Goal: Information Seeking & Learning: Check status

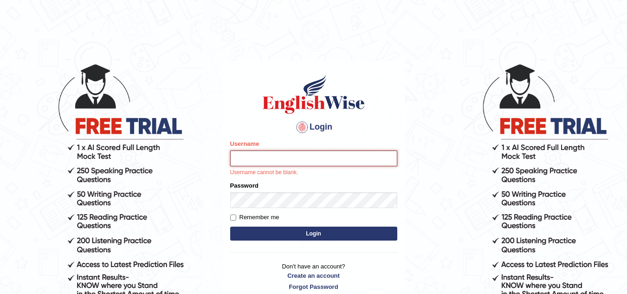
type input "aryan1"
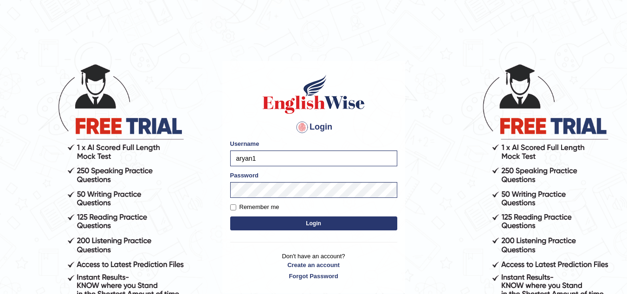
click at [312, 224] on button "Login" at bounding box center [313, 223] width 167 height 14
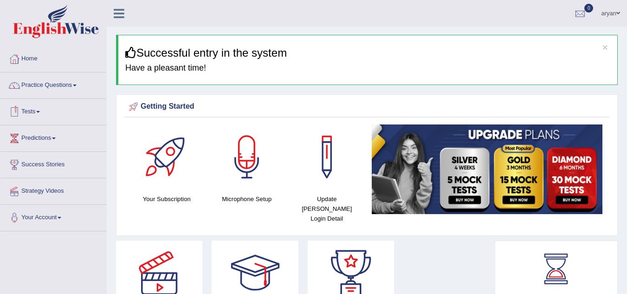
click at [35, 114] on link "Tests" at bounding box center [53, 110] width 106 height 23
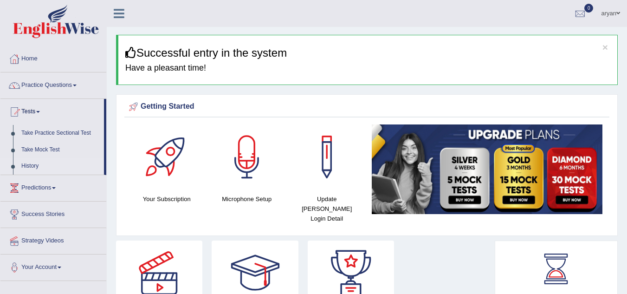
click at [33, 163] on link "History" at bounding box center [60, 166] width 87 height 17
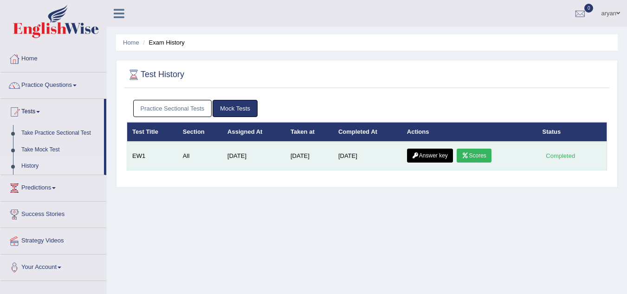
click at [428, 159] on link "Answer key" at bounding box center [430, 156] width 46 height 14
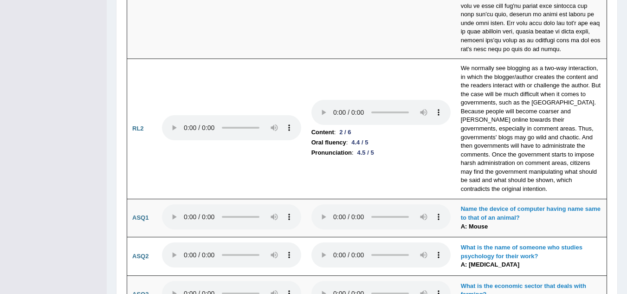
scroll to position [2232, 0]
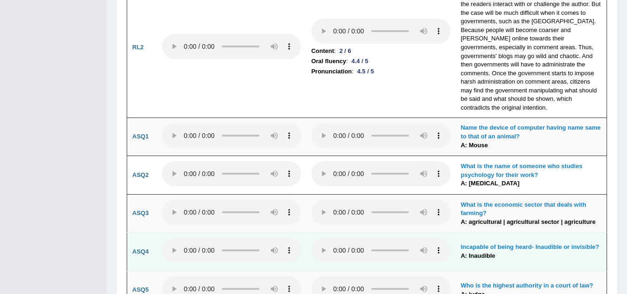
click at [308, 233] on td at bounding box center [382, 252] width 150 height 39
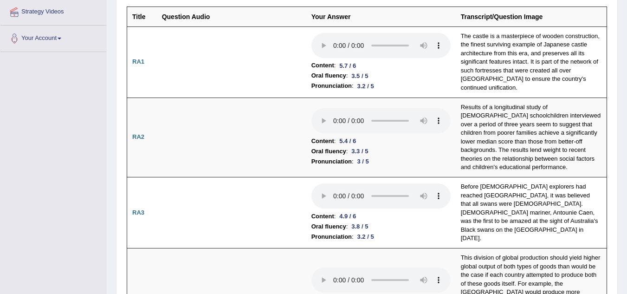
scroll to position [0, 0]
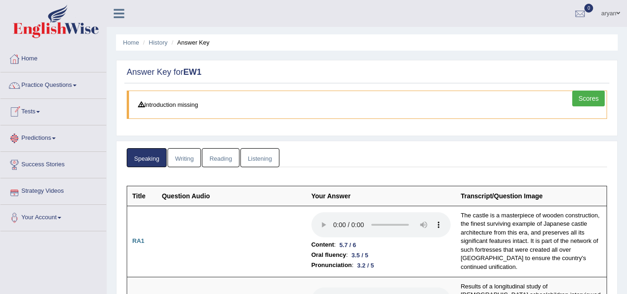
click at [180, 157] on link "Writing" at bounding box center [184, 157] width 33 height 19
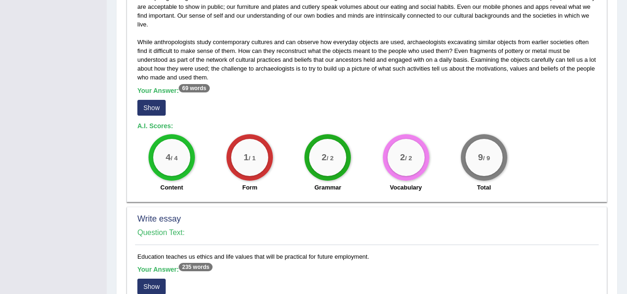
scroll to position [618, 0]
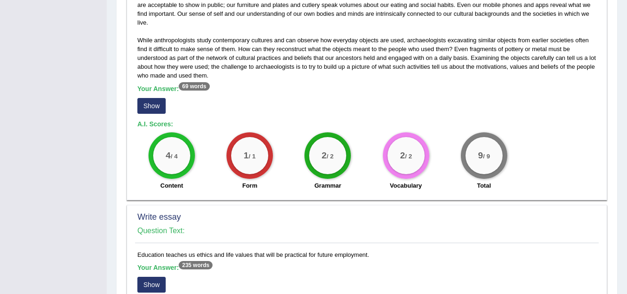
click at [157, 106] on button "Show" at bounding box center [151, 106] width 28 height 16
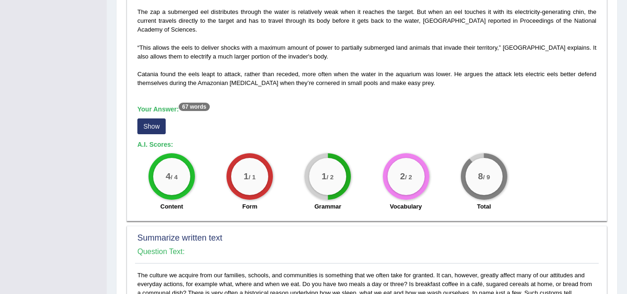
scroll to position [310, 0]
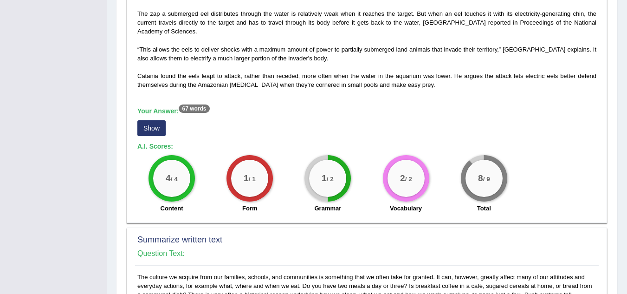
click at [150, 128] on button "Show" at bounding box center [151, 128] width 28 height 16
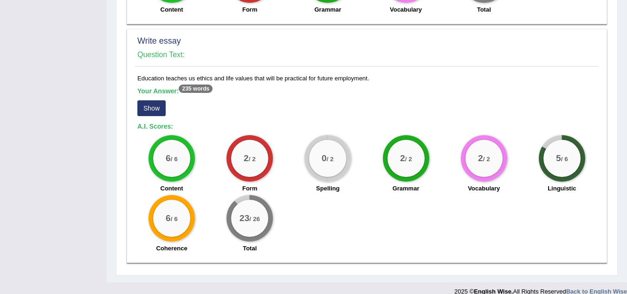
scroll to position [823, 0]
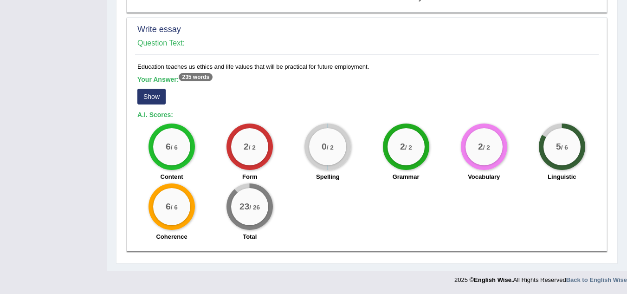
click at [155, 102] on button "Show" at bounding box center [151, 97] width 28 height 16
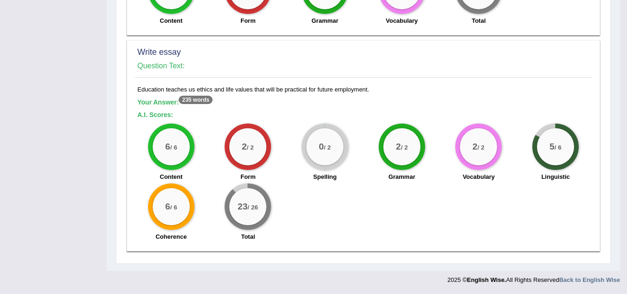
scroll to position [800, 0]
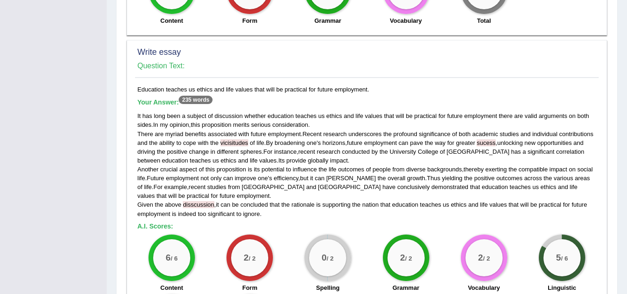
click at [200, 201] on span "disscussion" at bounding box center [198, 204] width 31 height 7
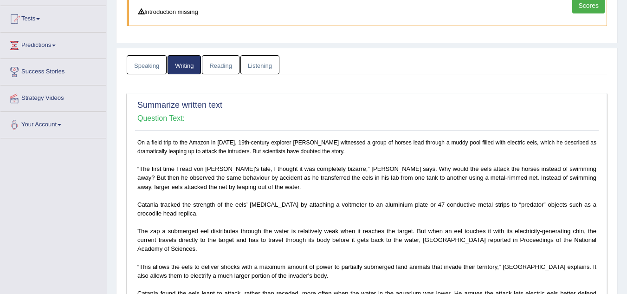
scroll to position [0, 0]
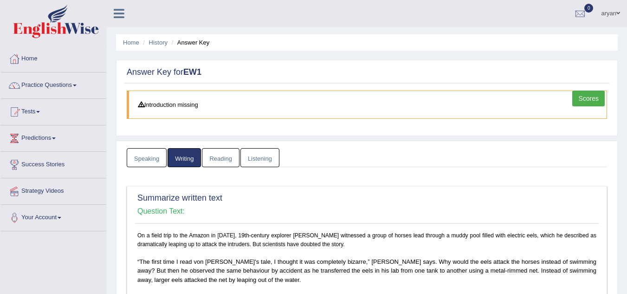
click at [213, 160] on link "Reading" at bounding box center [220, 157] width 37 height 19
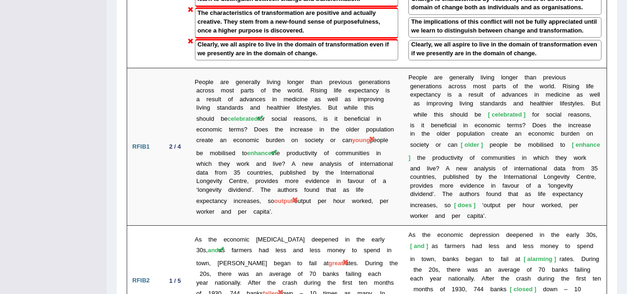
scroll to position [1658, 0]
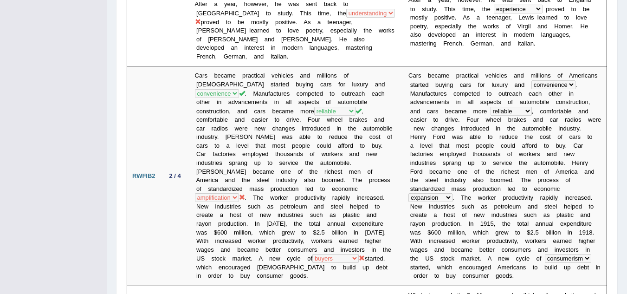
scroll to position [0, 0]
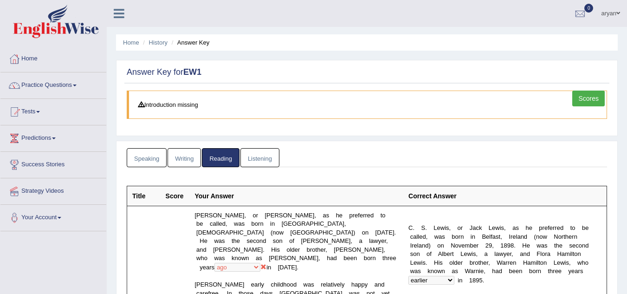
click at [267, 156] on link "Listening" at bounding box center [260, 157] width 39 height 19
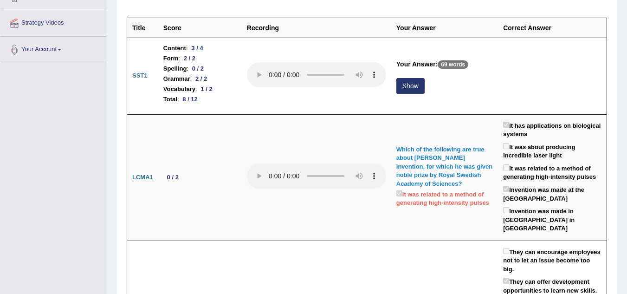
scroll to position [157, 0]
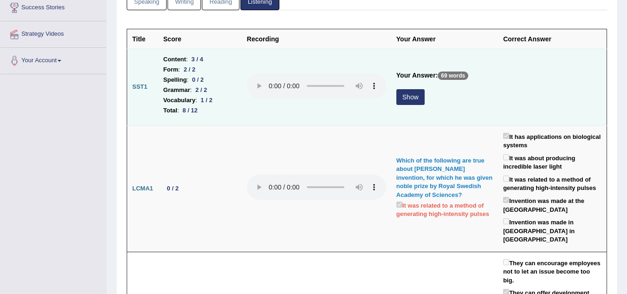
click at [401, 98] on button "Show" at bounding box center [411, 97] width 28 height 16
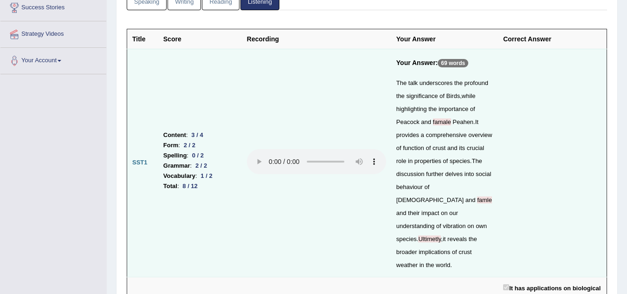
click at [437, 123] on span "famale" at bounding box center [442, 121] width 18 height 7
click at [447, 123] on span "famale" at bounding box center [442, 121] width 18 height 7
click at [441, 235] on span "Ultimetly" at bounding box center [429, 238] width 23 height 7
click at [468, 193] on div "The talk underscores the profound the significance of Birds , while highlightin…" at bounding box center [445, 174] width 97 height 195
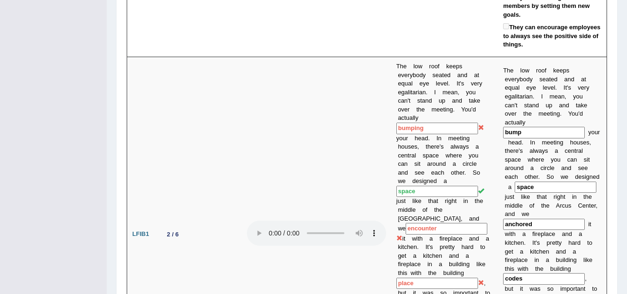
scroll to position [762, 0]
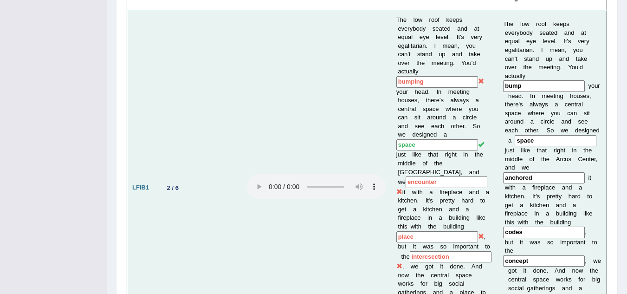
click at [403, 69] on td "The low roof keeps everybody seated and at equal eye level. It's very egalitari…" at bounding box center [444, 188] width 107 height 355
click at [531, 227] on input "codes" at bounding box center [544, 233] width 82 height 12
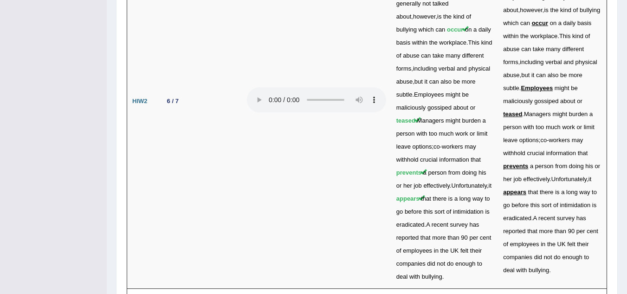
scroll to position [3171, 0]
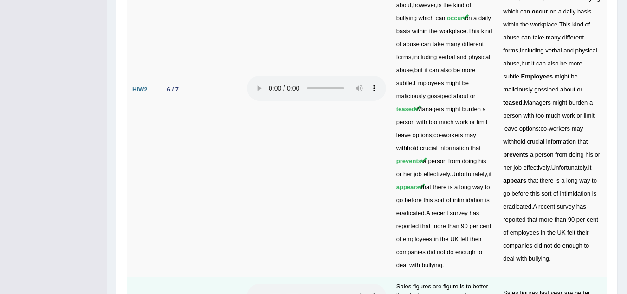
click at [189, 277] on td "5 / 8" at bounding box center [200, 297] width 84 height 41
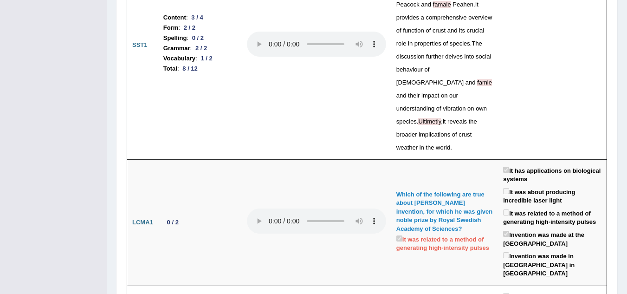
scroll to position [0, 0]
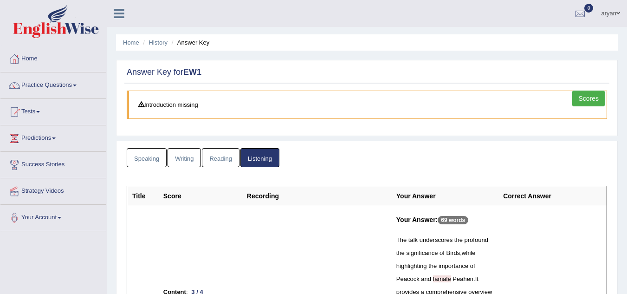
click at [587, 98] on link "Scores" at bounding box center [589, 99] width 33 height 16
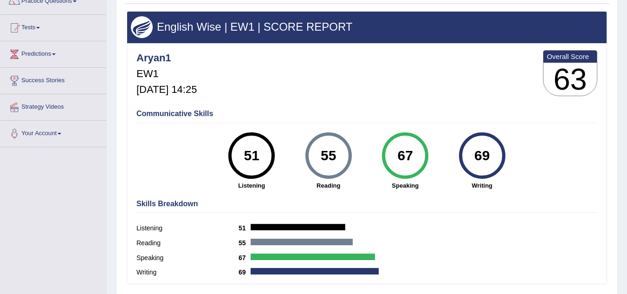
scroll to position [33, 0]
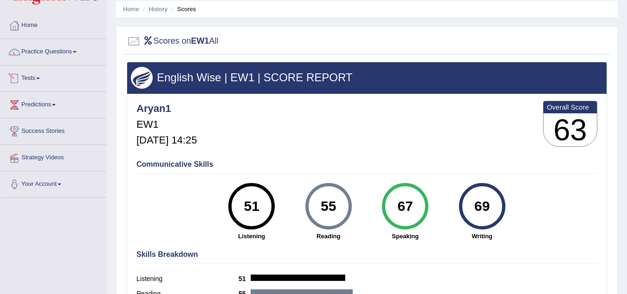
click at [36, 77] on link "Tests" at bounding box center [53, 76] width 106 height 23
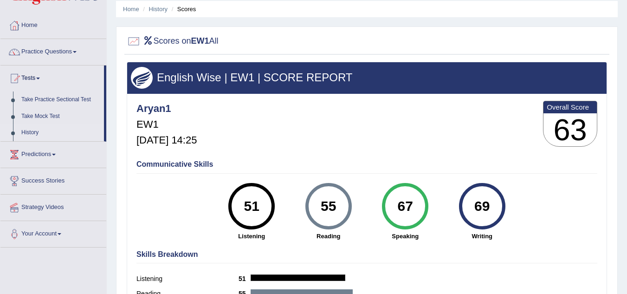
click at [28, 128] on link "History" at bounding box center [60, 132] width 87 height 17
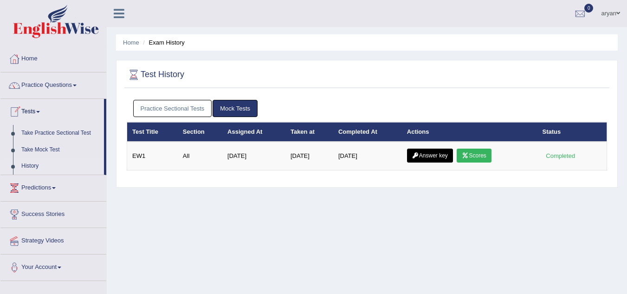
click at [195, 109] on link "Practice Sectional Tests" at bounding box center [172, 108] width 79 height 17
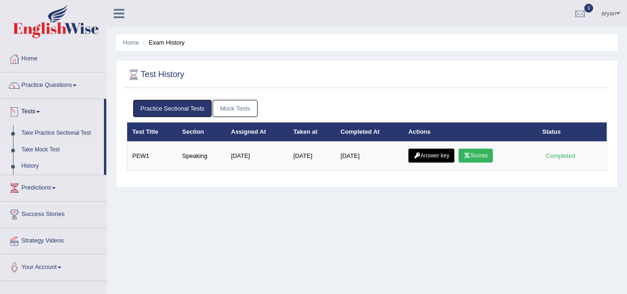
click at [32, 151] on link "Take Mock Test" at bounding box center [60, 150] width 87 height 17
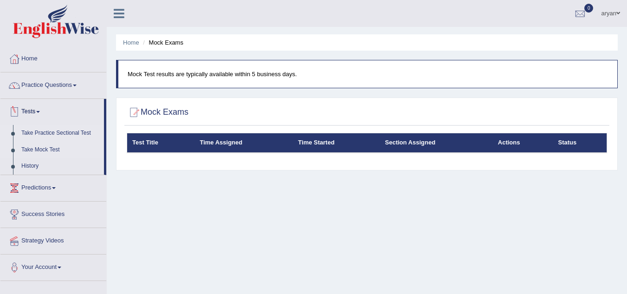
click at [38, 135] on link "Take Practice Sectional Test" at bounding box center [60, 133] width 87 height 17
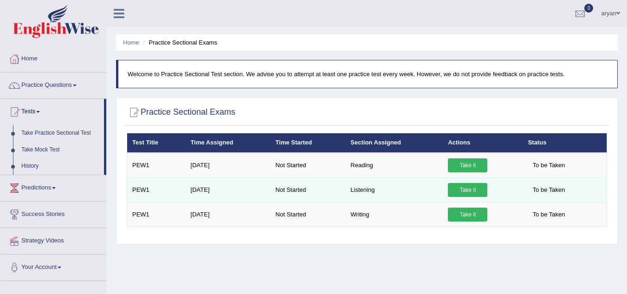
click at [468, 193] on link "Take it" at bounding box center [467, 190] width 39 height 14
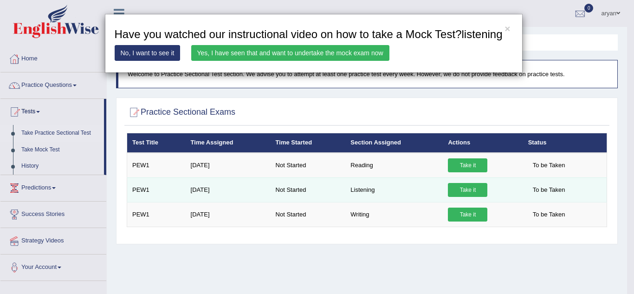
click at [468, 193] on div "× Have you watched our instructional video on how to take a Mock Test?listening…" at bounding box center [317, 147] width 634 height 294
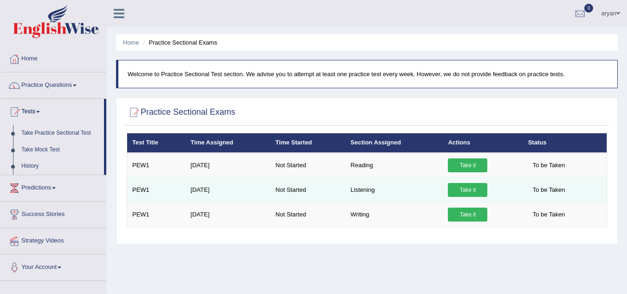
click at [468, 193] on link "Take it" at bounding box center [467, 190] width 39 height 14
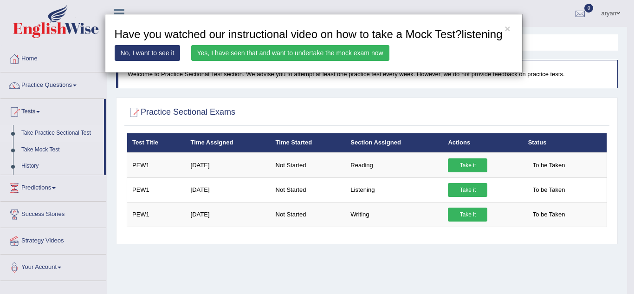
click at [322, 51] on link "Yes, I have seen that and want to undertake the mock exam now" at bounding box center [290, 53] width 198 height 16
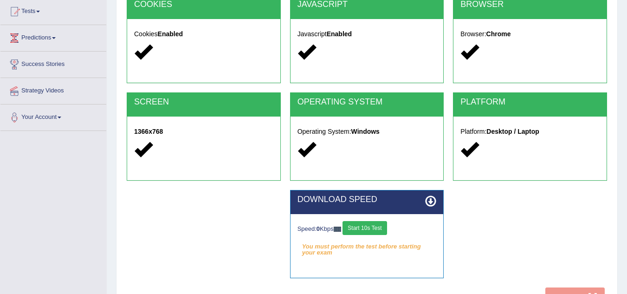
scroll to position [104, 0]
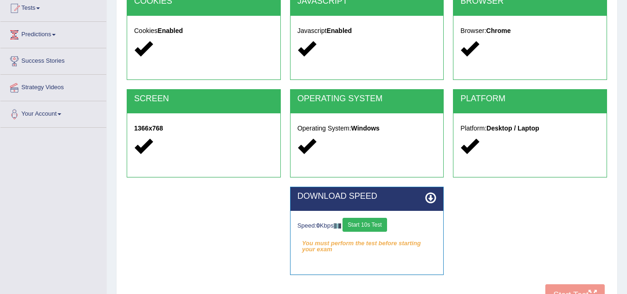
click at [371, 228] on button "Start 10s Test" at bounding box center [365, 225] width 44 height 14
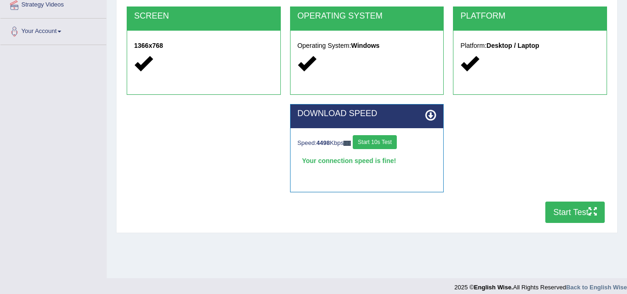
scroll to position [194, 0]
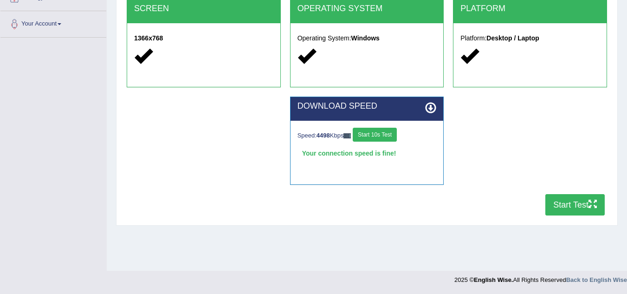
click at [569, 202] on button "Start Test" at bounding box center [575, 204] width 59 height 21
click at [567, 207] on button "Start Test" at bounding box center [575, 204] width 59 height 21
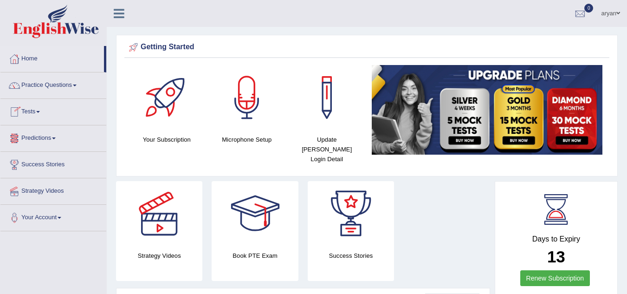
click at [30, 115] on link "Tests" at bounding box center [53, 110] width 106 height 23
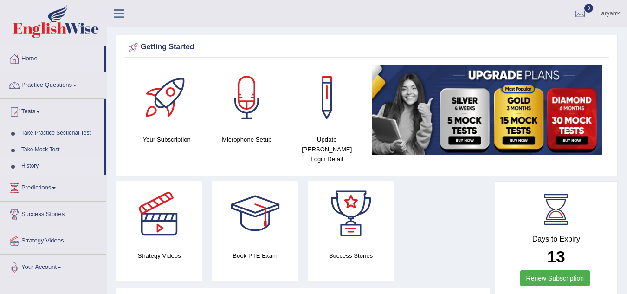
click at [27, 160] on link "History" at bounding box center [60, 166] width 87 height 17
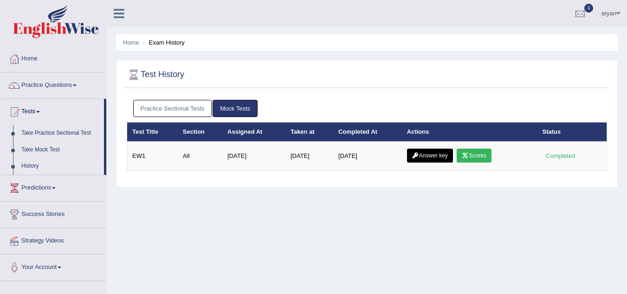
click at [158, 103] on link "Practice Sectional Tests" at bounding box center [172, 108] width 79 height 17
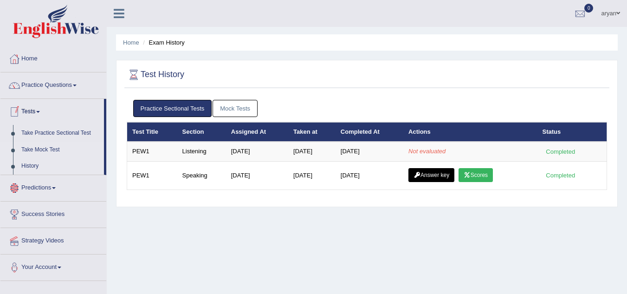
click at [42, 148] on link "Take Mock Test" at bounding box center [60, 150] width 87 height 17
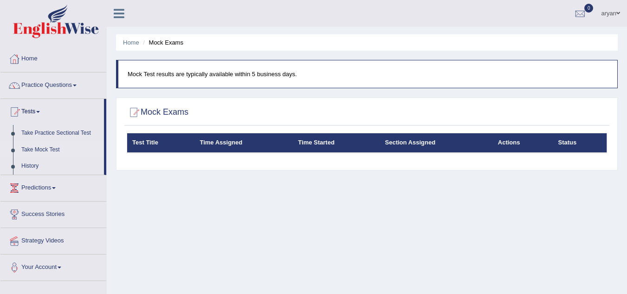
click at [38, 127] on link "Take Practice Sectional Test" at bounding box center [60, 133] width 87 height 17
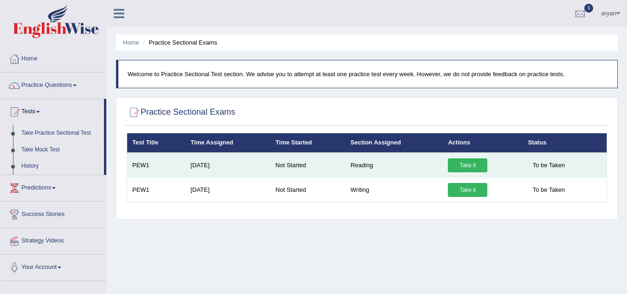
click at [461, 160] on link "Take it" at bounding box center [467, 165] width 39 height 14
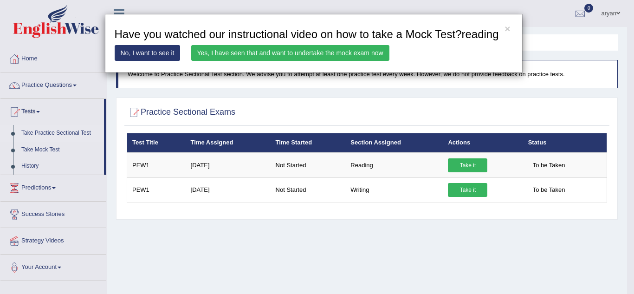
click at [302, 53] on link "Yes, I have seen that and want to undertake the mock exam now" at bounding box center [290, 53] width 198 height 16
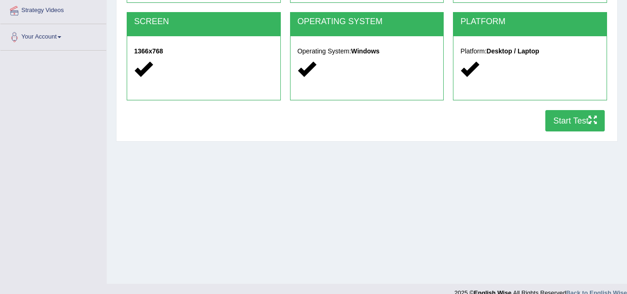
scroll to position [194, 0]
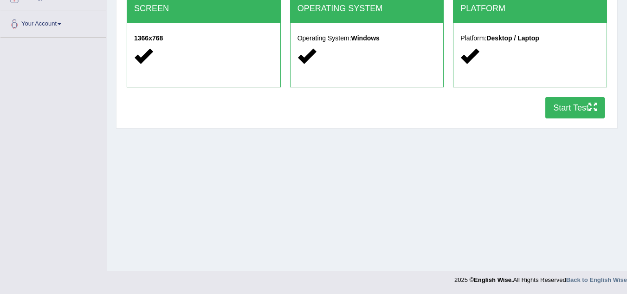
click at [570, 109] on button "Start Test" at bounding box center [575, 107] width 59 height 21
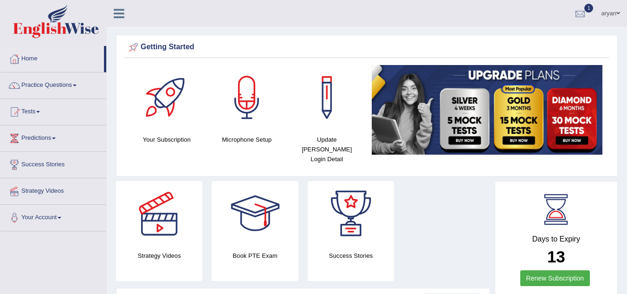
click at [582, 11] on div at bounding box center [581, 14] width 14 height 14
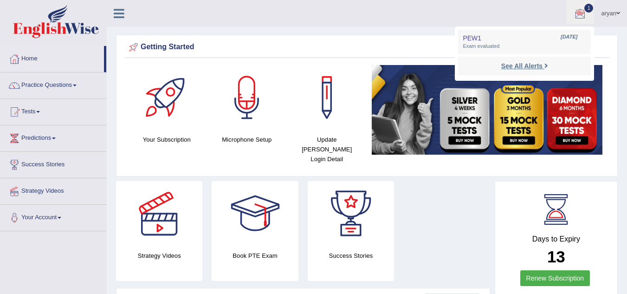
click at [519, 66] on strong "See All Alerts" at bounding box center [522, 65] width 41 height 7
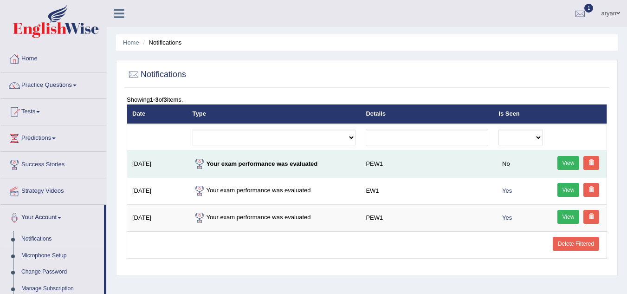
click at [566, 160] on link "View" at bounding box center [569, 163] width 22 height 14
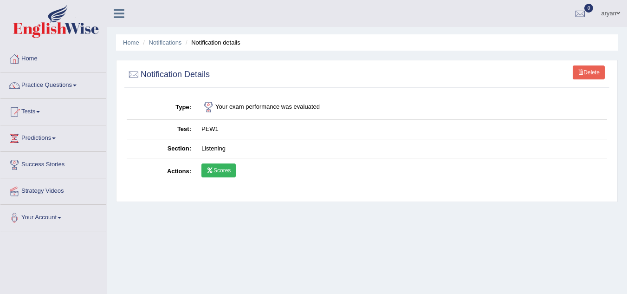
click at [232, 170] on link "Scores" at bounding box center [219, 170] width 34 height 14
click at [210, 170] on icon at bounding box center [210, 171] width 7 height 6
click at [228, 171] on link "Scores" at bounding box center [219, 170] width 34 height 14
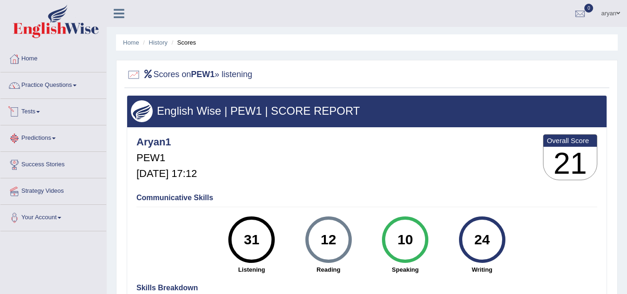
click at [26, 137] on link "Predictions" at bounding box center [53, 136] width 106 height 23
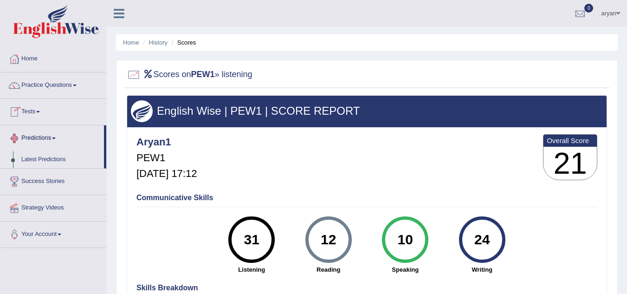
click at [31, 113] on link "Tests" at bounding box center [53, 110] width 106 height 23
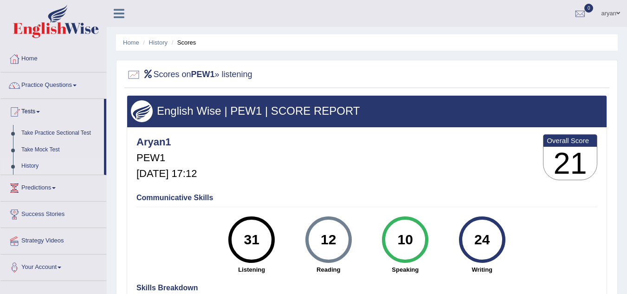
click at [29, 163] on link "History" at bounding box center [60, 166] width 87 height 17
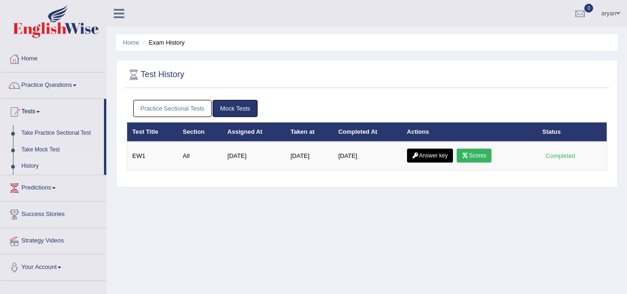
click at [184, 108] on link "Practice Sectional Tests" at bounding box center [172, 108] width 79 height 17
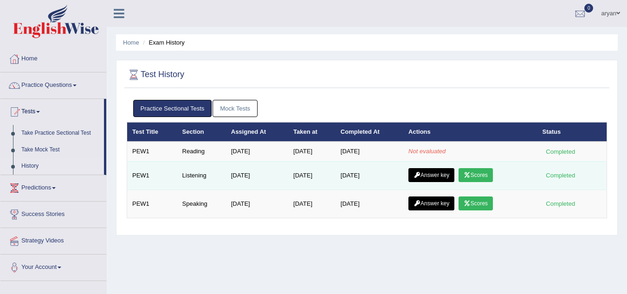
click at [482, 172] on link "Scores" at bounding box center [476, 175] width 34 height 14
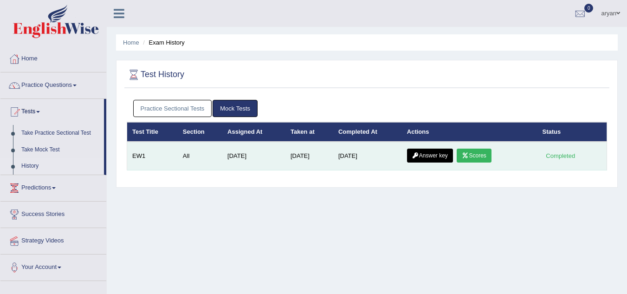
click at [413, 155] on link "Answer key" at bounding box center [430, 156] width 46 height 14
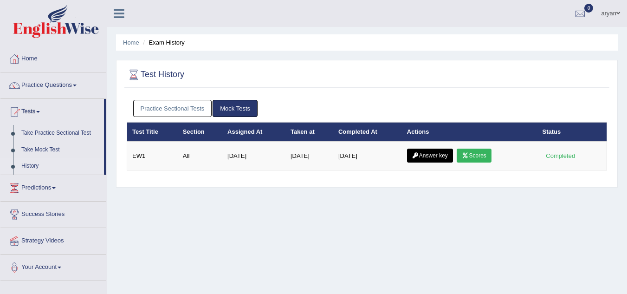
click at [184, 104] on link "Practice Sectional Tests" at bounding box center [172, 108] width 79 height 17
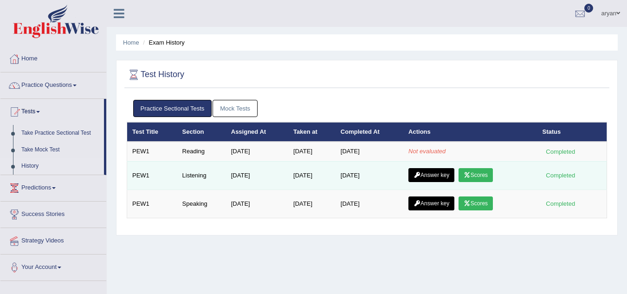
click at [440, 176] on link "Answer key" at bounding box center [432, 175] width 46 height 14
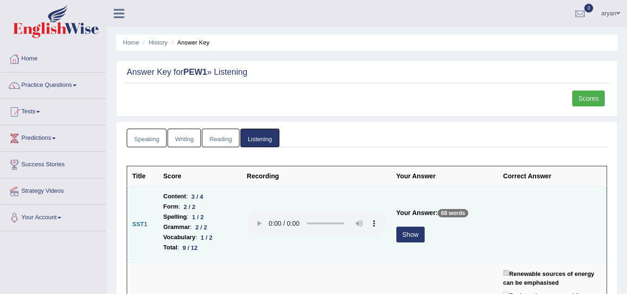
click at [413, 231] on button "Show" at bounding box center [411, 235] width 28 height 16
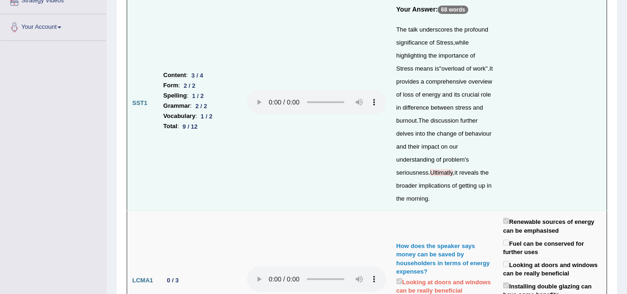
scroll to position [179, 0]
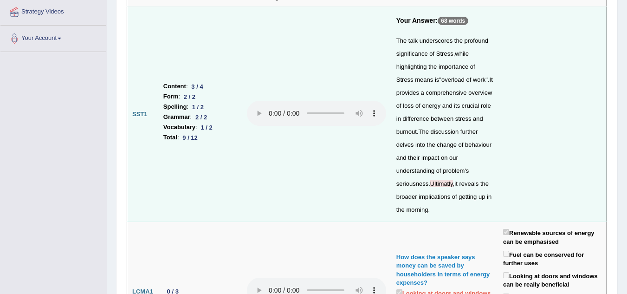
click at [434, 184] on span "Ultimatly" at bounding box center [442, 183] width 23 height 7
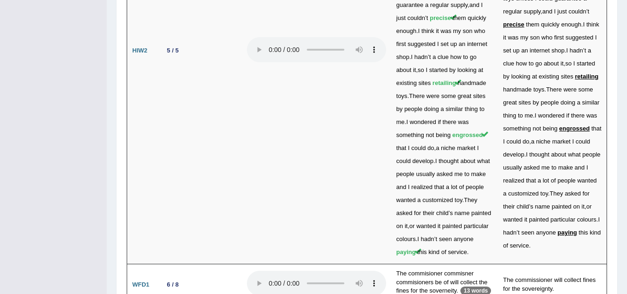
scroll to position [3042, 0]
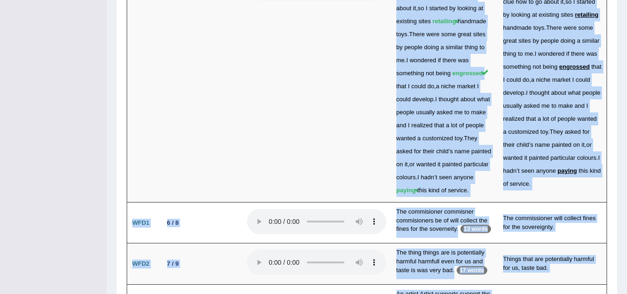
drag, startPoint x: 627, startPoint y: 267, endPoint x: 632, endPoint y: 280, distance: 12.9
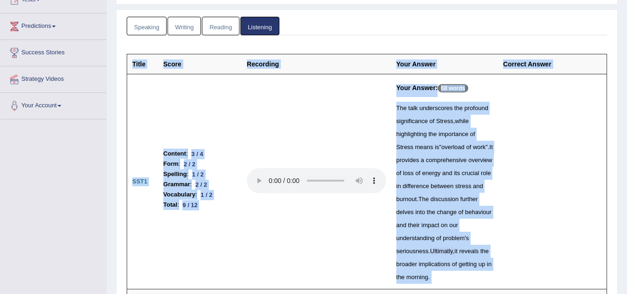
scroll to position [0, 0]
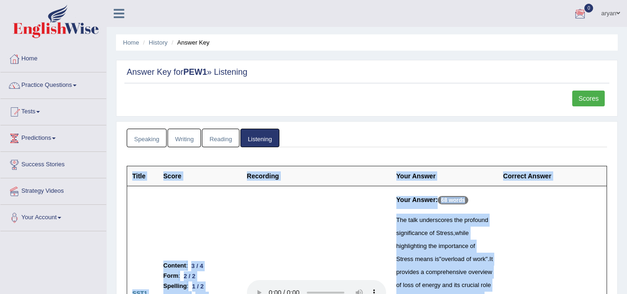
click at [582, 6] on link "0" at bounding box center [581, 12] width 28 height 24
click at [545, 39] on icon at bounding box center [547, 38] width 4 height 7
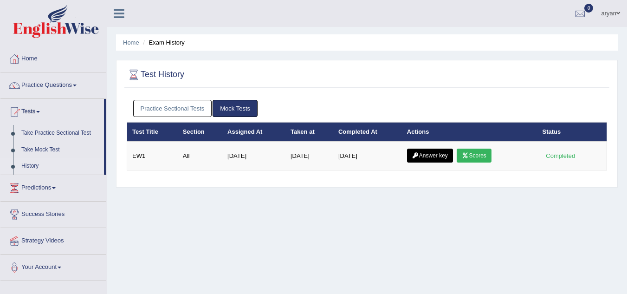
click at [178, 107] on link "Practice Sectional Tests" at bounding box center [172, 108] width 79 height 17
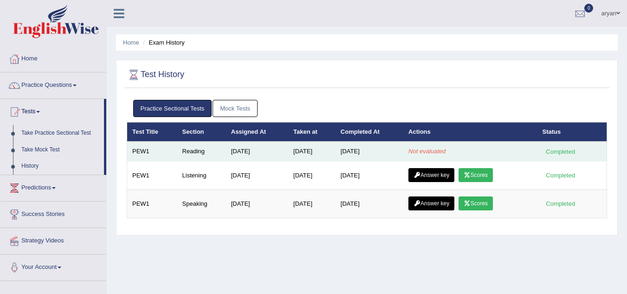
click at [444, 151] on em "Not evaluated" at bounding box center [427, 151] width 37 height 7
click at [444, 149] on em "Not evaluated" at bounding box center [427, 151] width 37 height 7
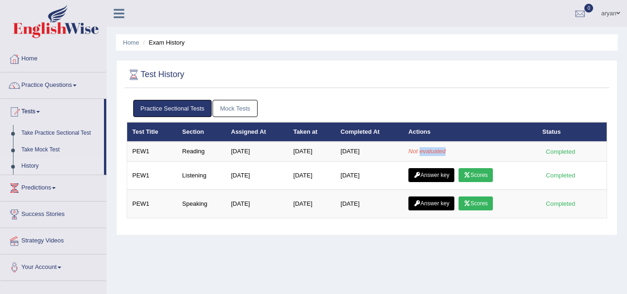
click at [229, 107] on link "Mock Tests" at bounding box center [235, 108] width 45 height 17
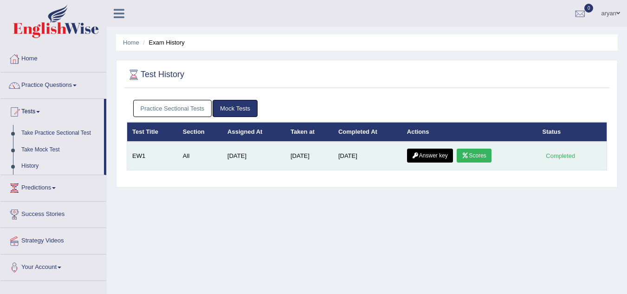
click at [437, 153] on link "Answer key" at bounding box center [430, 156] width 46 height 14
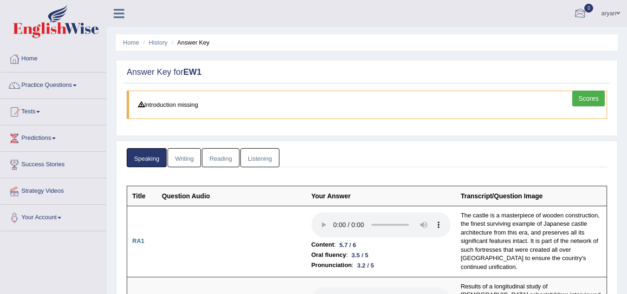
click at [574, 14] on div at bounding box center [581, 14] width 14 height 14
click at [529, 43] on link "See All Alerts" at bounding box center [525, 39] width 52 height 10
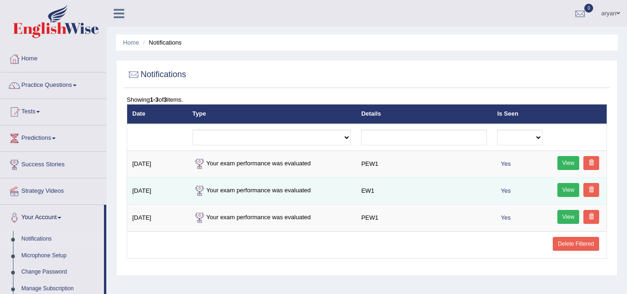
click at [566, 186] on link "View" at bounding box center [569, 190] width 22 height 14
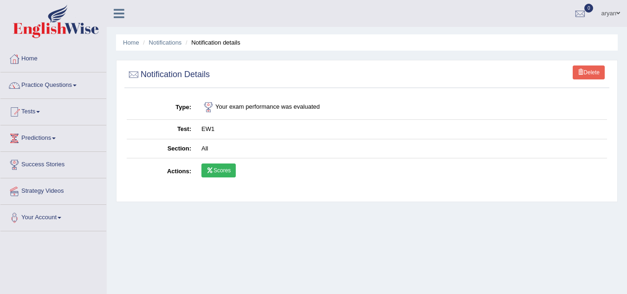
click at [207, 170] on icon at bounding box center [210, 171] width 7 height 6
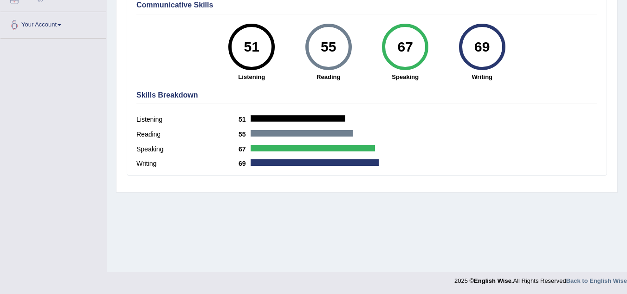
scroll to position [194, 0]
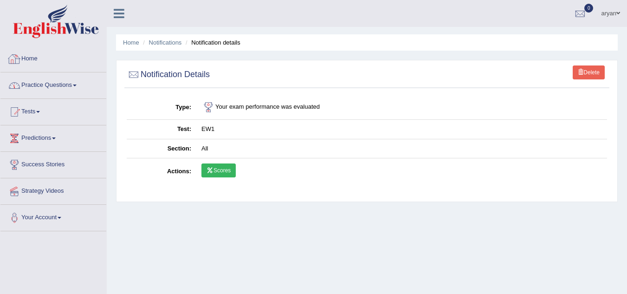
click at [15, 76] on link "Practice Questions" at bounding box center [53, 83] width 106 height 23
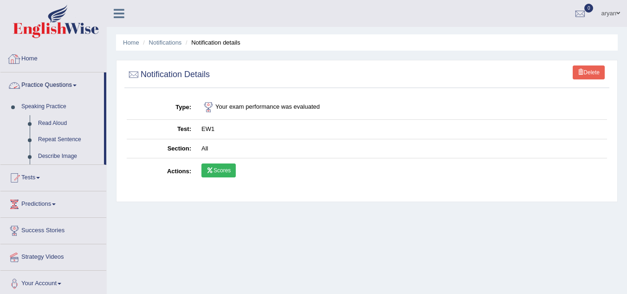
click at [25, 69] on li "Home" at bounding box center [53, 59] width 106 height 26
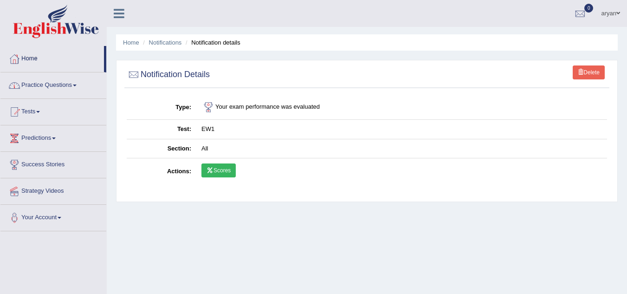
click at [27, 56] on link "Home" at bounding box center [52, 57] width 104 height 23
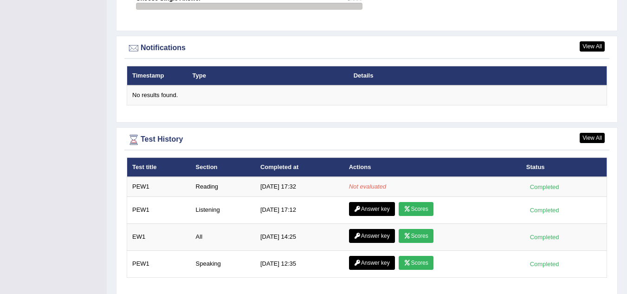
scroll to position [1124, 0]
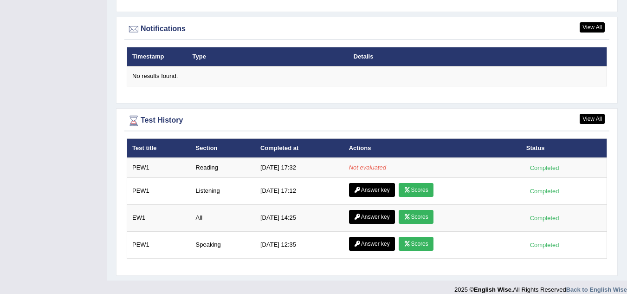
drag, startPoint x: 631, startPoint y: 59, endPoint x: 634, endPoint y: 316, distance: 256.8
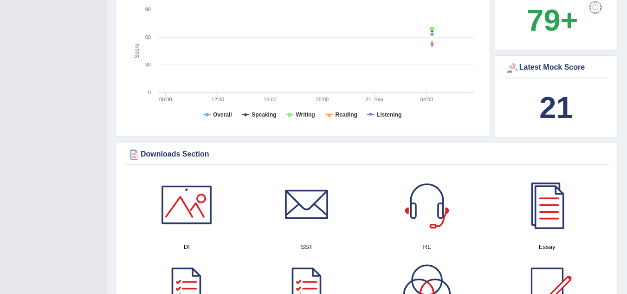
scroll to position [373, 0]
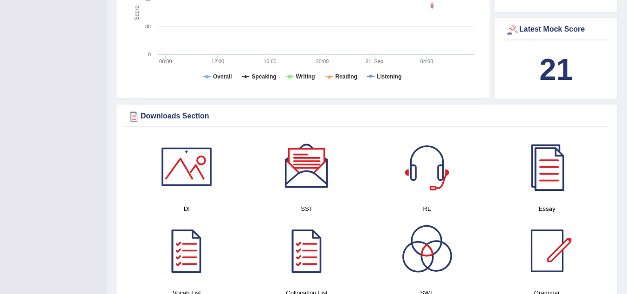
drag, startPoint x: 340, startPoint y: 264, endPoint x: 357, endPoint y: 267, distance: 17.0
click at [340, 264] on link at bounding box center [307, 250] width 111 height 65
click at [559, 234] on div at bounding box center [547, 250] width 65 height 65
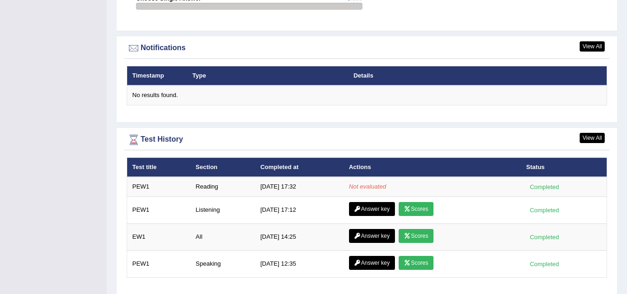
scroll to position [1124, 0]
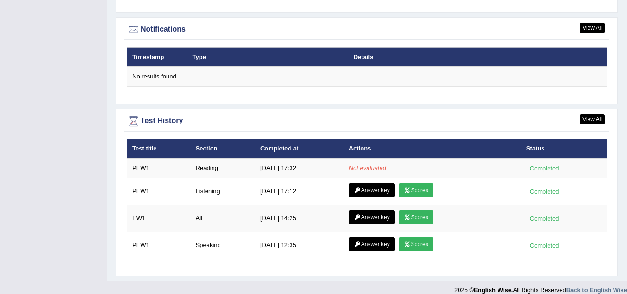
scroll to position [1124, 0]
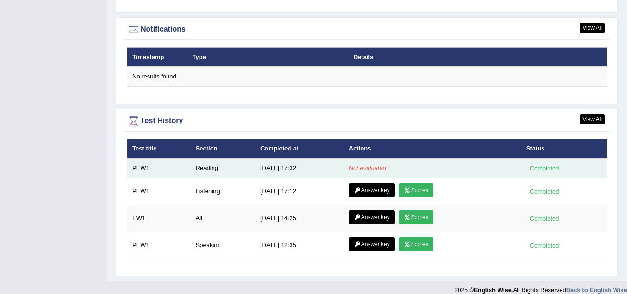
click at [539, 163] on div "Completed" at bounding box center [545, 168] width 36 height 10
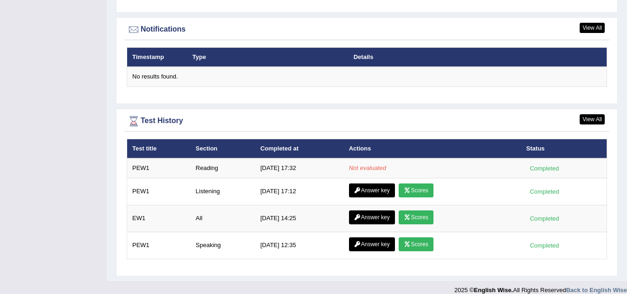
click at [393, 147] on th "Actions" at bounding box center [432, 149] width 177 height 20
click at [594, 114] on link "View All" at bounding box center [592, 119] width 25 height 10
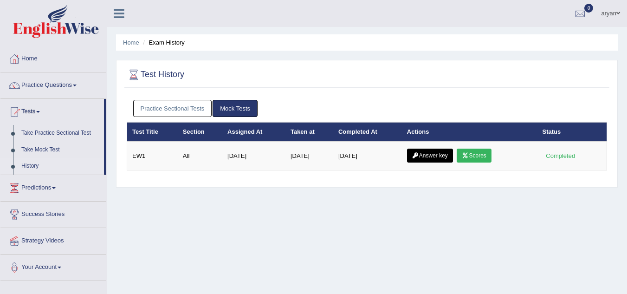
click at [185, 107] on link "Practice Sectional Tests" at bounding box center [172, 108] width 79 height 17
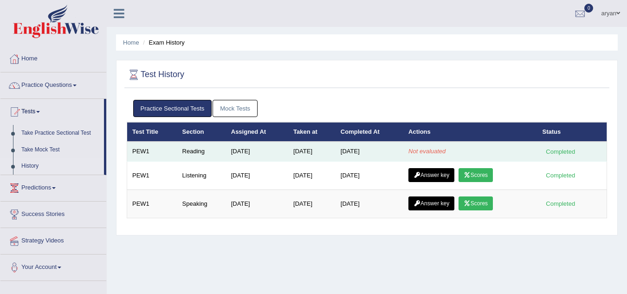
click at [437, 151] on em "Not evaluated" at bounding box center [427, 151] width 37 height 7
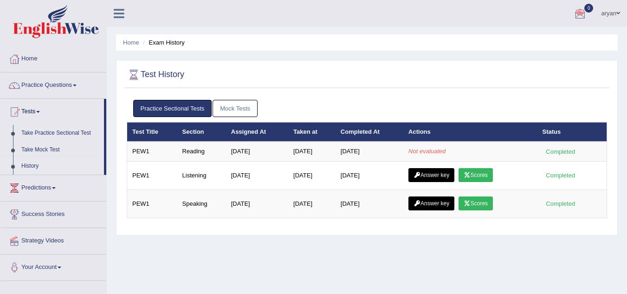
click at [616, 10] on link "aryan" at bounding box center [610, 12] width 33 height 24
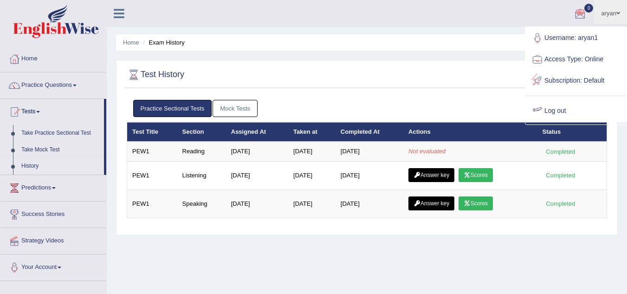
click at [475, 63] on div "Test History Practice Sectional Tests Mock Tests Test Title Section Assigned At…" at bounding box center [367, 148] width 502 height 176
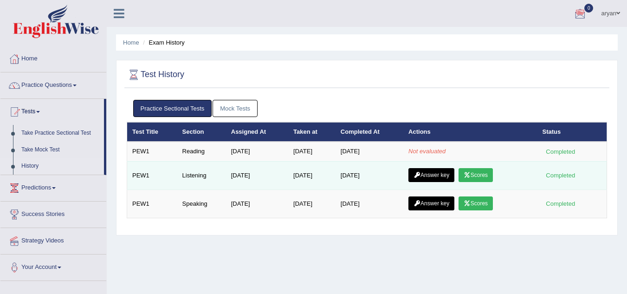
click at [463, 173] on link "Scores" at bounding box center [476, 175] width 34 height 14
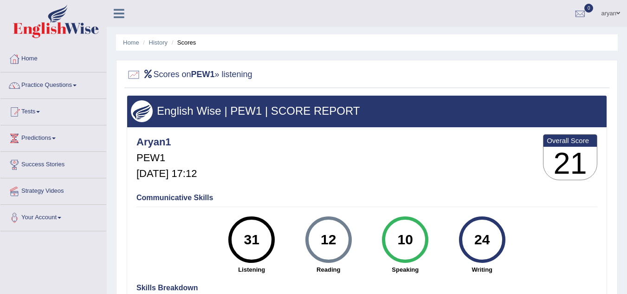
click at [617, 13] on span at bounding box center [619, 13] width 4 height 6
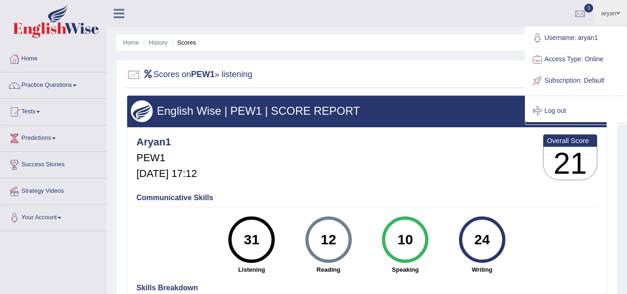
click at [584, 39] on link "Username: aryan1" at bounding box center [576, 37] width 100 height 21
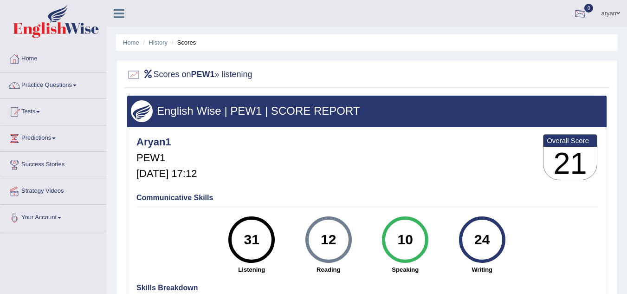
click at [578, 13] on div at bounding box center [581, 14] width 14 height 14
click at [541, 35] on link "See All Alerts" at bounding box center [525, 39] width 52 height 10
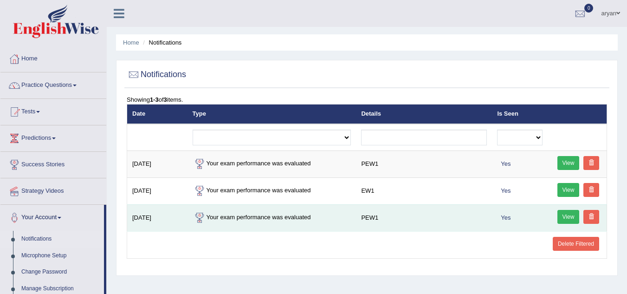
click at [573, 215] on link "View" at bounding box center [569, 217] width 22 height 14
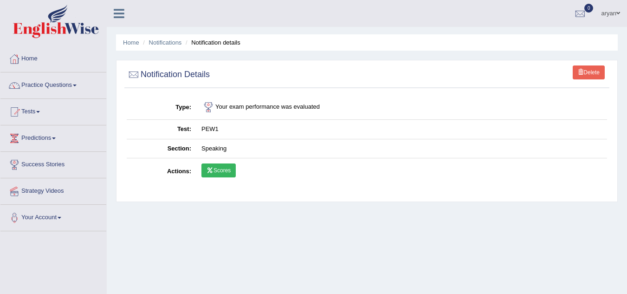
click at [211, 170] on icon at bounding box center [210, 171] width 7 height 6
click at [38, 113] on link "Tests" at bounding box center [53, 110] width 106 height 23
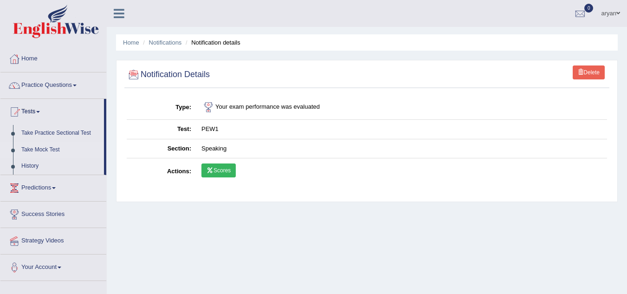
click at [32, 147] on link "Take Mock Test" at bounding box center [60, 150] width 87 height 17
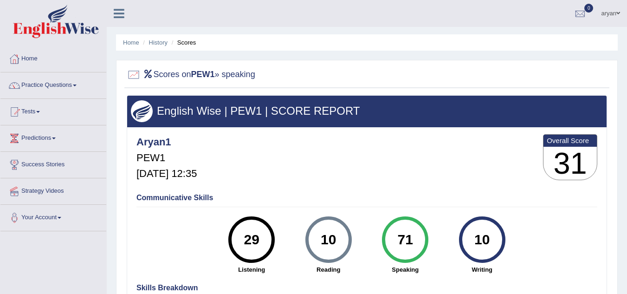
drag, startPoint x: 623, startPoint y: 147, endPoint x: 632, endPoint y: 162, distance: 17.3
click at [627, 162] on html "Toggle navigation Home Practice Questions Speaking Practice Read Aloud Repeat S…" at bounding box center [313, 147] width 627 height 294
click at [581, 11] on div at bounding box center [581, 14] width 14 height 14
click at [610, 13] on link "aryan" at bounding box center [610, 12] width 33 height 24
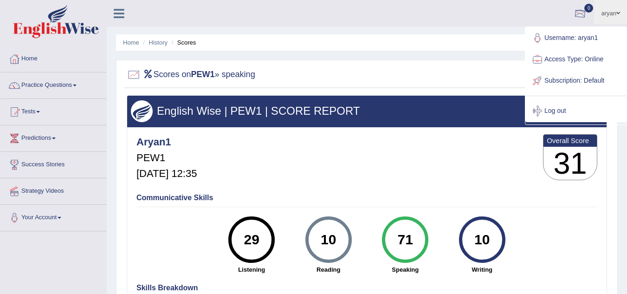
click at [576, 8] on div at bounding box center [581, 14] width 14 height 14
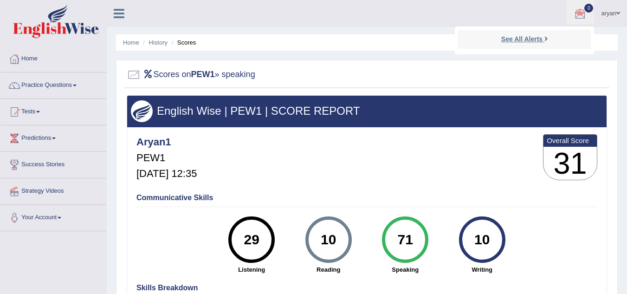
click at [535, 39] on strong "See All Alerts" at bounding box center [522, 38] width 41 height 7
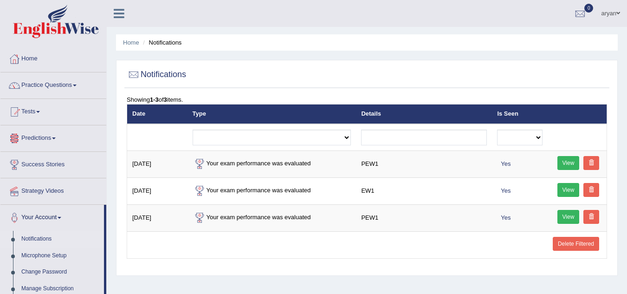
click at [50, 141] on link "Predictions" at bounding box center [53, 136] width 106 height 23
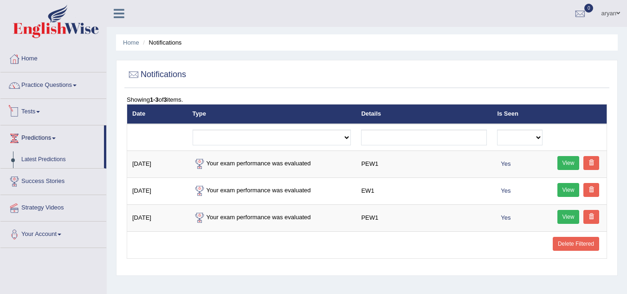
click at [37, 111] on link "Tests" at bounding box center [53, 110] width 106 height 23
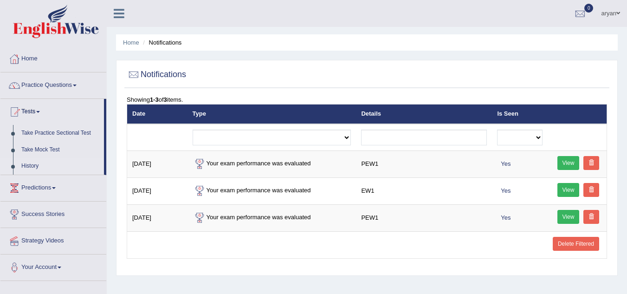
click at [25, 159] on link "History" at bounding box center [60, 166] width 87 height 17
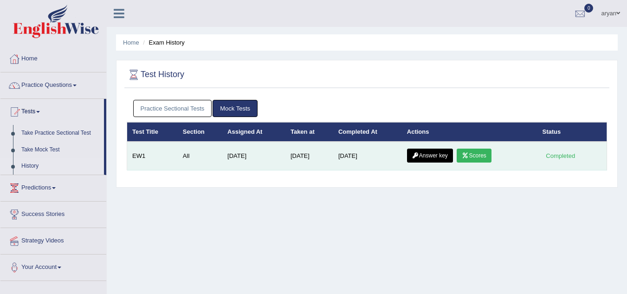
click at [473, 151] on link "Scores" at bounding box center [474, 156] width 34 height 14
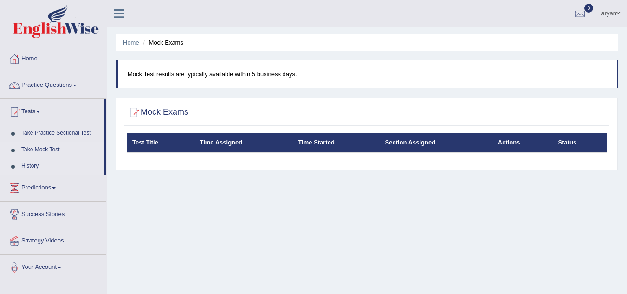
click at [33, 166] on link "History" at bounding box center [60, 166] width 87 height 17
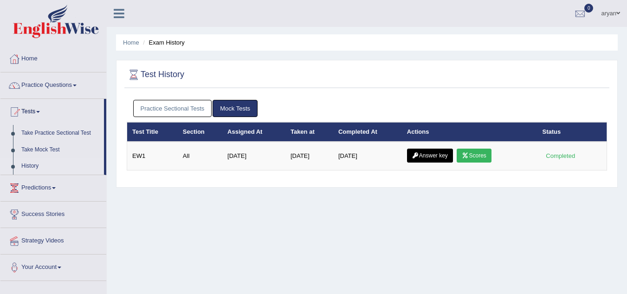
click at [142, 106] on link "Practice Sectional Tests" at bounding box center [172, 108] width 79 height 17
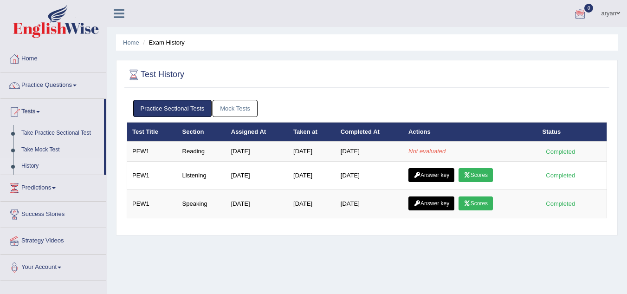
click at [570, 19] on link "0" at bounding box center [581, 12] width 28 height 24
click at [524, 42] on strong "See All Alerts" at bounding box center [522, 38] width 41 height 7
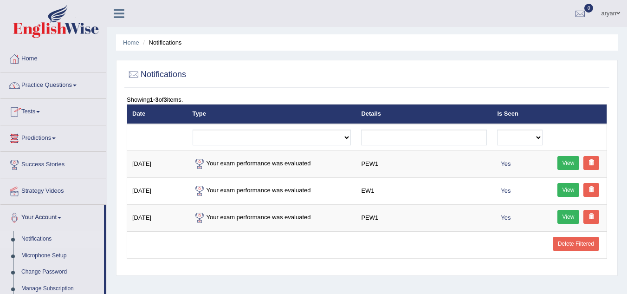
click at [26, 104] on link "Tests" at bounding box center [53, 110] width 106 height 23
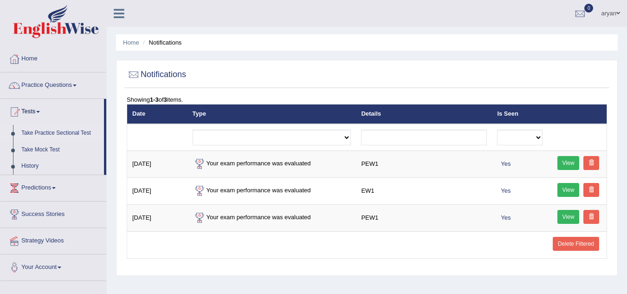
click at [39, 134] on link "Take Practice Sectional Test" at bounding box center [60, 133] width 87 height 17
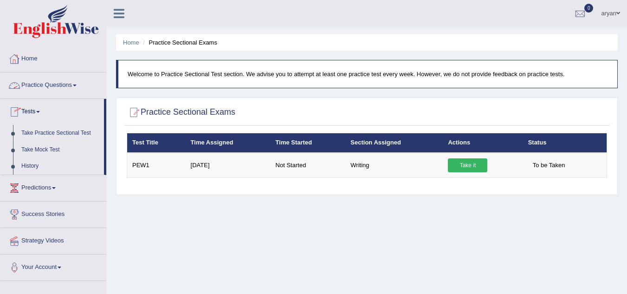
click at [55, 128] on link "Take Practice Sectional Test" at bounding box center [60, 133] width 87 height 17
click at [87, 142] on link "Take Mock Test" at bounding box center [60, 150] width 87 height 17
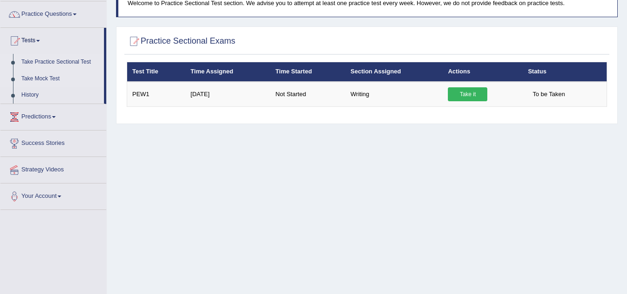
scroll to position [74, 0]
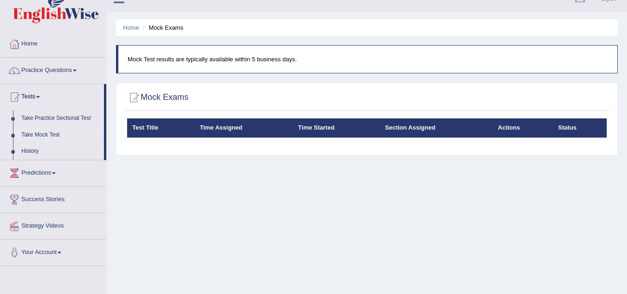
scroll to position [14, 0]
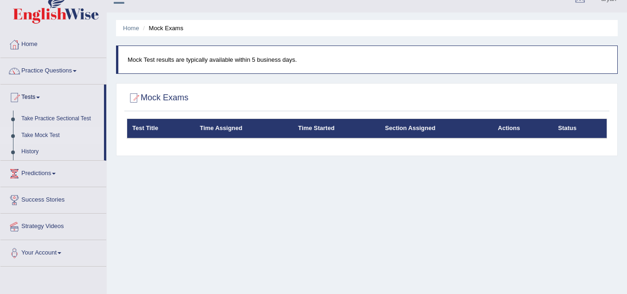
click at [0, 26] on div at bounding box center [53, 9] width 107 height 46
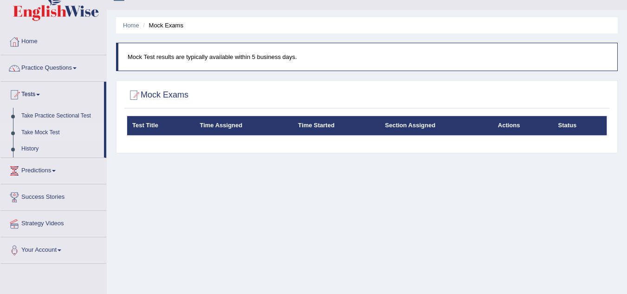
click at [21, 65] on link "Practice Questions" at bounding box center [53, 66] width 106 height 23
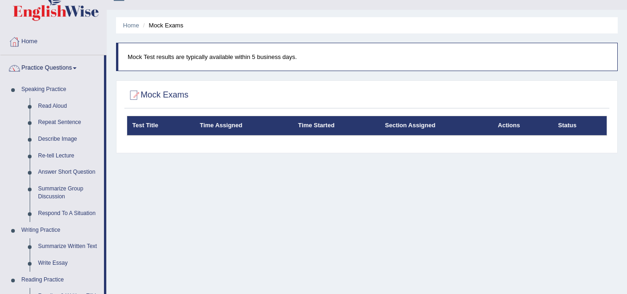
scroll to position [0, 0]
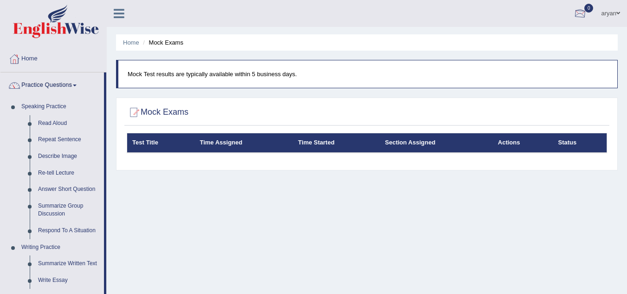
click at [574, 3] on link "0" at bounding box center [581, 12] width 28 height 24
drag, startPoint x: 540, startPoint y: 27, endPoint x: 529, endPoint y: 39, distance: 15.4
click at [529, 39] on ul "See All Alerts" at bounding box center [524, 40] width 139 height 28
click at [529, 39] on ul "Home Mock Exams" at bounding box center [367, 42] width 502 height 16
click at [579, 17] on div at bounding box center [581, 14] width 14 height 14
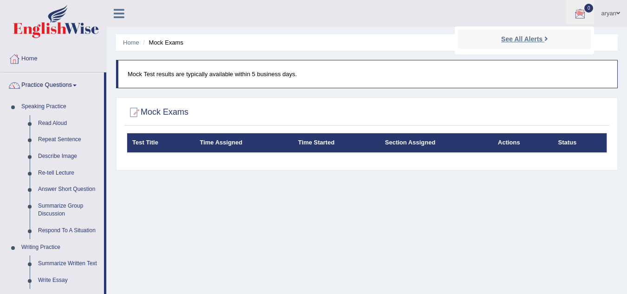
click at [530, 33] on li "See All Alerts" at bounding box center [524, 39] width 133 height 19
click at [580, 15] on div at bounding box center [581, 14] width 14 height 14
click at [511, 42] on strong "See All Alerts" at bounding box center [522, 38] width 41 height 7
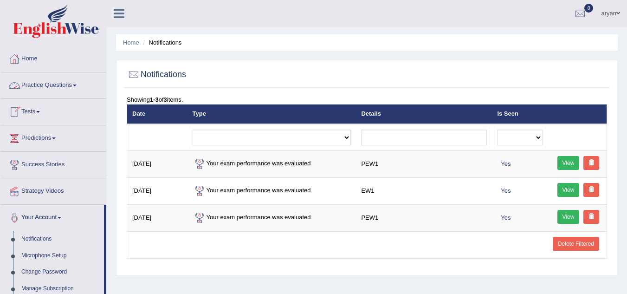
click at [28, 116] on link "Tests" at bounding box center [53, 110] width 106 height 23
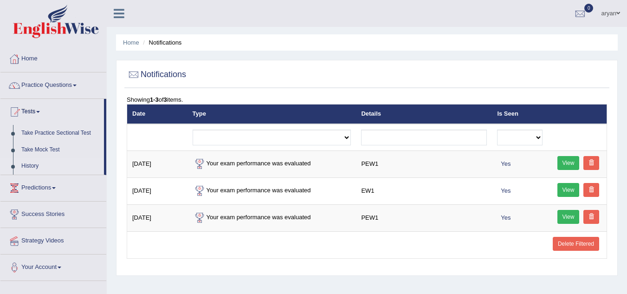
click at [24, 169] on link "History" at bounding box center [60, 166] width 87 height 17
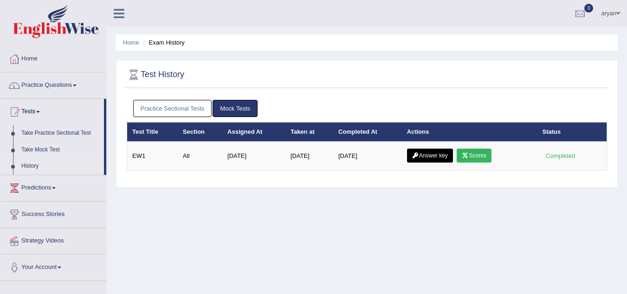
click at [201, 114] on link "Practice Sectional Tests" at bounding box center [172, 108] width 79 height 17
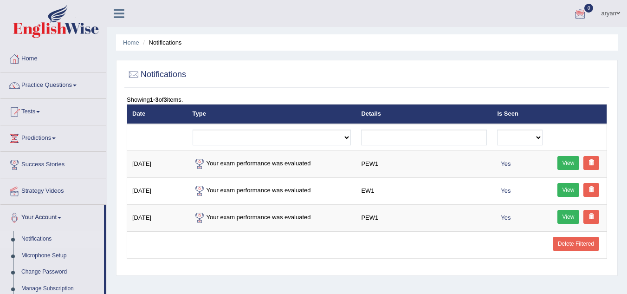
click at [578, 11] on div at bounding box center [581, 14] width 14 height 14
click at [523, 43] on link "See All Alerts" at bounding box center [525, 39] width 52 height 10
click at [617, 13] on span at bounding box center [619, 13] width 4 height 6
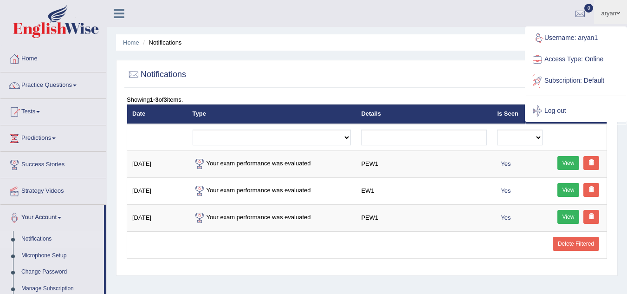
click at [494, 47] on ul "Home Notifications" at bounding box center [367, 42] width 502 height 16
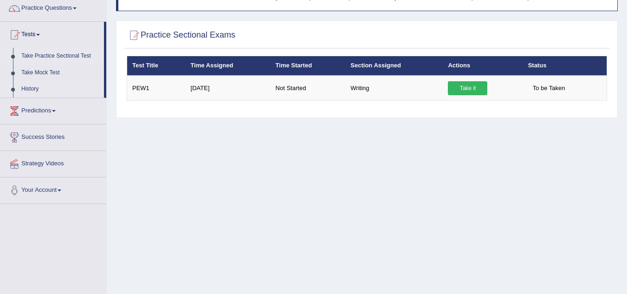
click at [30, 92] on link "History" at bounding box center [60, 89] width 87 height 17
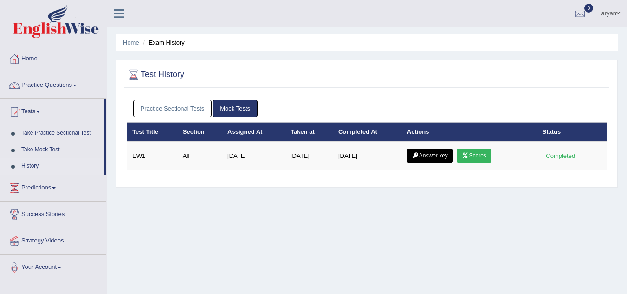
drag, startPoint x: 612, startPoint y: 52, endPoint x: 284, endPoint y: -15, distance: 334.5
click at [284, 0] on html "Toggle navigation Home Practice Questions Speaking Practice Read Aloud Repeat S…" at bounding box center [313, 147] width 627 height 294
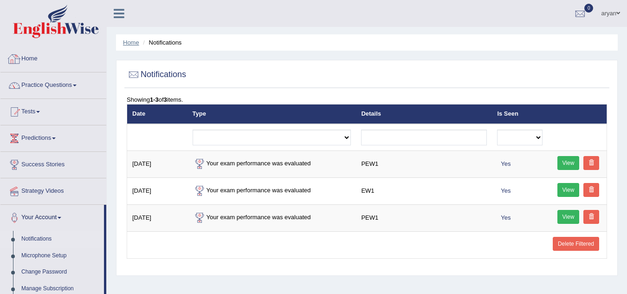
click at [126, 39] on link "Home" at bounding box center [131, 42] width 16 height 7
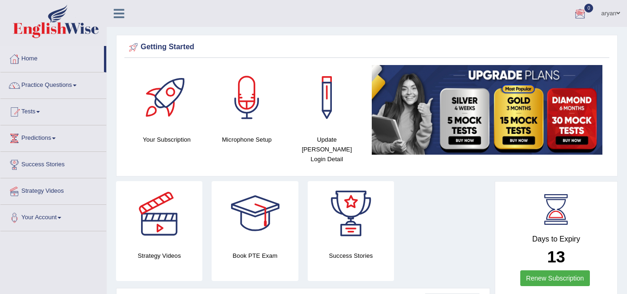
click at [586, 19] on div at bounding box center [581, 14] width 14 height 14
click at [518, 43] on link "See All Alerts" at bounding box center [525, 39] width 52 height 10
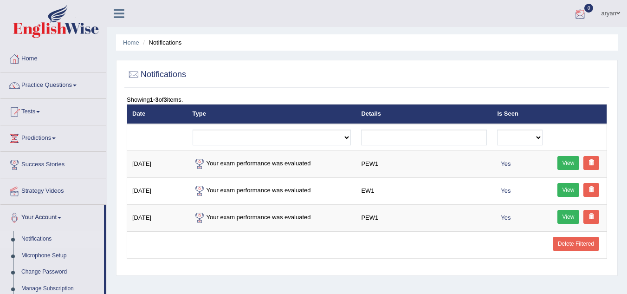
click at [580, 18] on div at bounding box center [581, 14] width 14 height 14
click at [520, 40] on strong "See All Alerts" at bounding box center [522, 38] width 41 height 7
click at [31, 112] on link "Tests" at bounding box center [53, 110] width 106 height 23
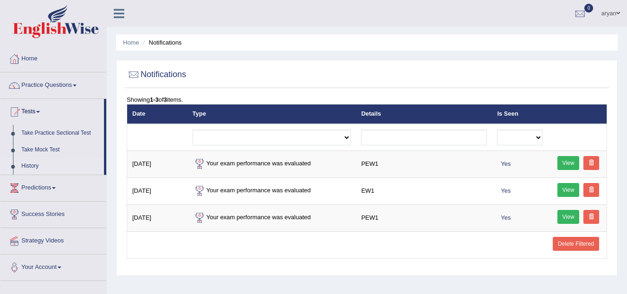
drag, startPoint x: 104, startPoint y: 157, endPoint x: 104, endPoint y: 163, distance: 6.1
click at [104, 163] on li "Tests Take Practice Sectional Test Take Mock Test History" at bounding box center [53, 137] width 106 height 76
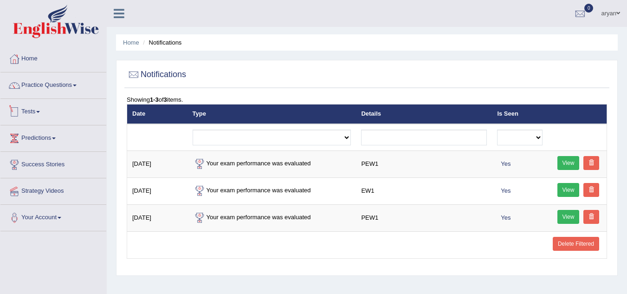
click at [28, 117] on link "Tests" at bounding box center [53, 110] width 106 height 23
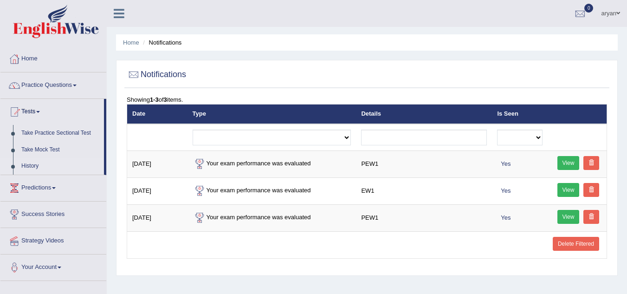
click at [24, 167] on link "History" at bounding box center [60, 166] width 87 height 17
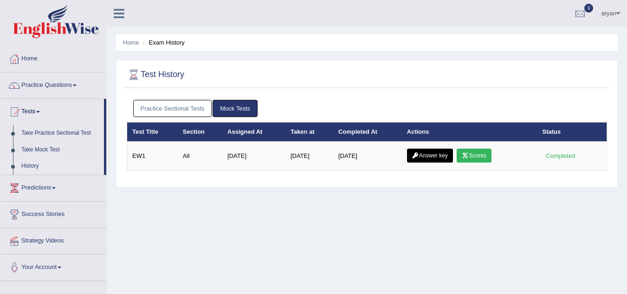
click at [185, 107] on link "Practice Sectional Tests" at bounding box center [172, 108] width 79 height 17
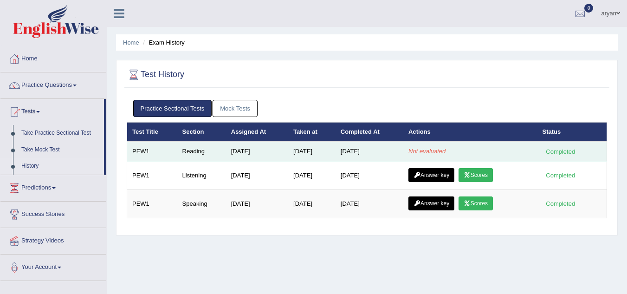
click at [435, 152] on em "Not evaluated" at bounding box center [427, 151] width 37 height 7
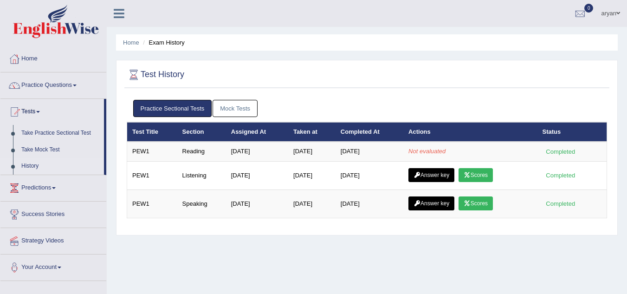
click at [234, 114] on link "Mock Tests" at bounding box center [235, 108] width 45 height 17
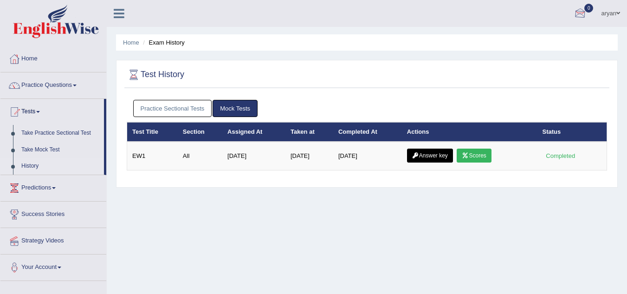
click at [585, 6] on span "0" at bounding box center [589, 8] width 9 height 9
click at [538, 35] on strong "See All Alerts" at bounding box center [522, 38] width 41 height 7
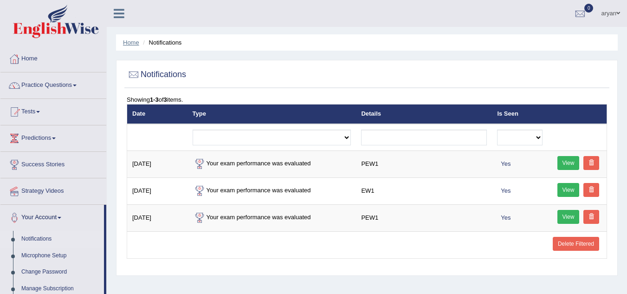
click at [134, 42] on link "Home" at bounding box center [131, 42] width 16 height 7
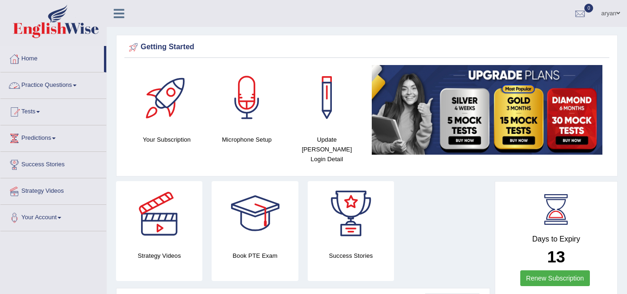
click at [77, 88] on link "Practice Questions" at bounding box center [53, 83] width 106 height 23
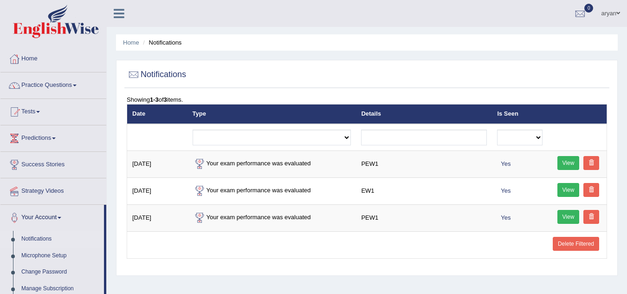
click at [587, 13] on link "0" at bounding box center [581, 12] width 28 height 24
click at [545, 36] on icon at bounding box center [547, 38] width 4 height 7
click at [24, 119] on link "Tests" at bounding box center [53, 110] width 106 height 23
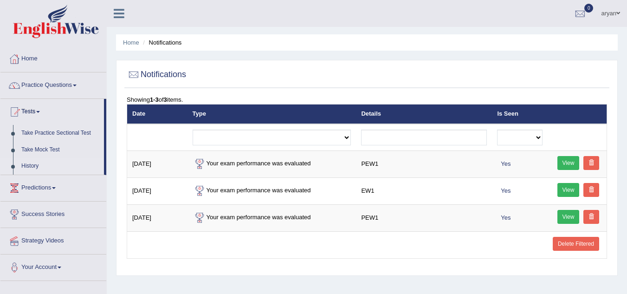
click at [29, 169] on link "History" at bounding box center [60, 166] width 87 height 17
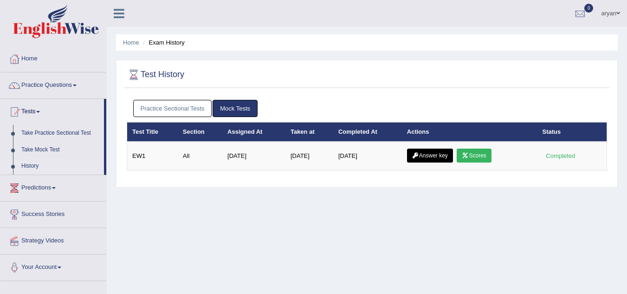
click at [154, 111] on link "Practice Sectional Tests" at bounding box center [172, 108] width 79 height 17
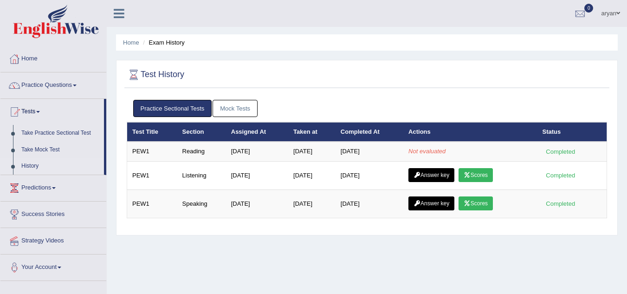
drag, startPoint x: 499, startPoint y: 155, endPoint x: 491, endPoint y: 54, distance: 100.6
click at [491, 54] on div "Home Exam History Test History Practice Sectional Tests Mock Tests Test Title S…" at bounding box center [367, 232] width 521 height 464
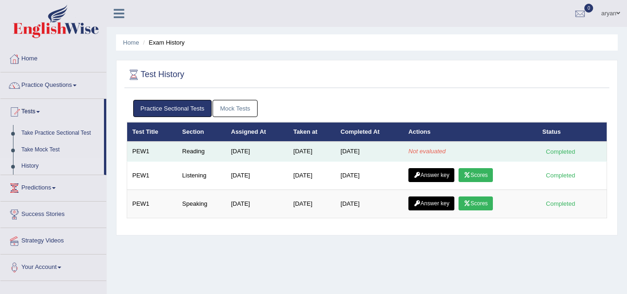
click at [416, 155] on td "Not evaluated" at bounding box center [471, 152] width 134 height 20
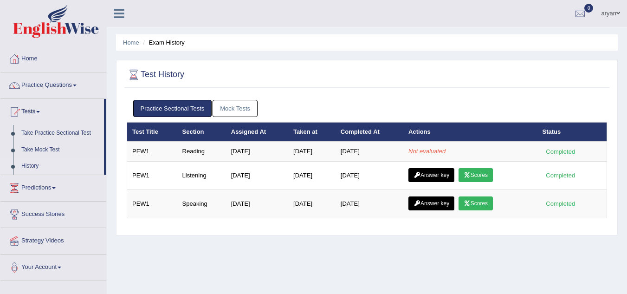
click at [626, 7] on link "aryan" at bounding box center [610, 12] width 33 height 24
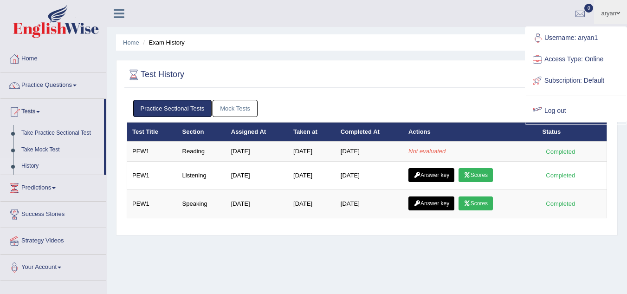
click at [444, 78] on div at bounding box center [367, 74] width 481 height 19
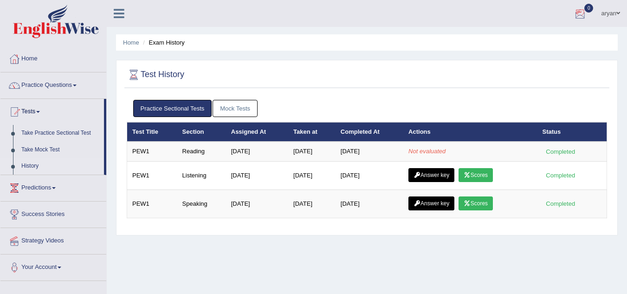
click at [581, 8] on div at bounding box center [581, 14] width 14 height 14
click at [536, 41] on strong "See All Alerts" at bounding box center [522, 38] width 41 height 7
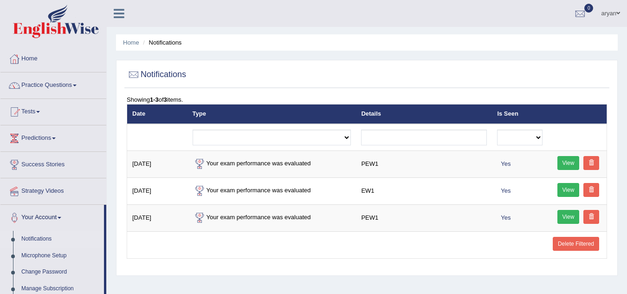
click at [589, 8] on span "0" at bounding box center [589, 8] width 9 height 9
click at [535, 41] on strong "See All Alerts" at bounding box center [522, 38] width 41 height 7
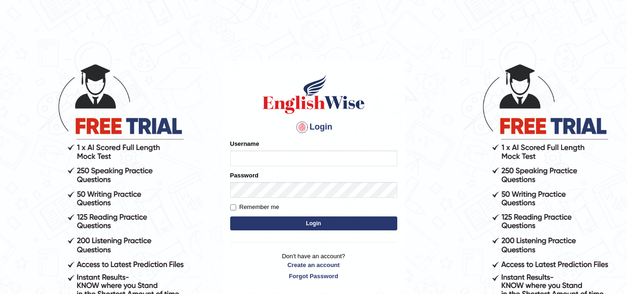
click at [433, 229] on body "Login Please fix the following errors: Username Password Remember me Login Don'…" at bounding box center [313, 179] width 627 height 294
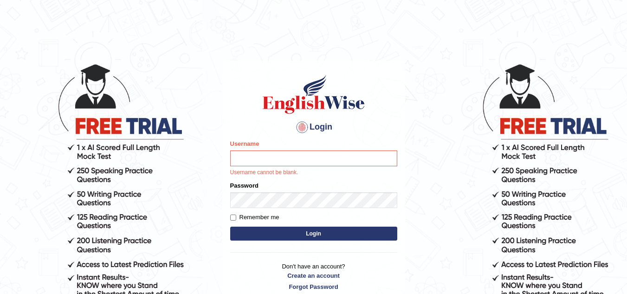
click at [293, 171] on p "Username cannot be blank." at bounding box center [313, 173] width 167 height 8
click at [293, 162] on input "Username" at bounding box center [313, 158] width 167 height 16
type input "aryan1"
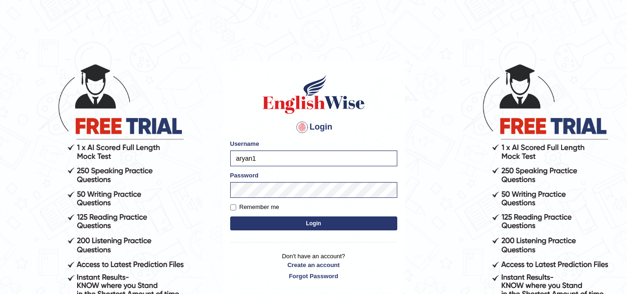
click at [336, 228] on button "Login" at bounding box center [313, 223] width 167 height 14
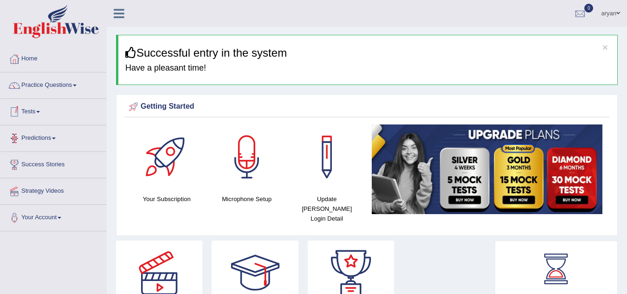
click at [25, 107] on link "Tests" at bounding box center [53, 110] width 106 height 23
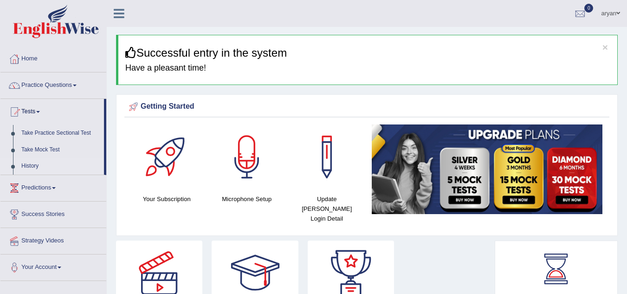
click at [29, 165] on link "History" at bounding box center [60, 166] width 87 height 17
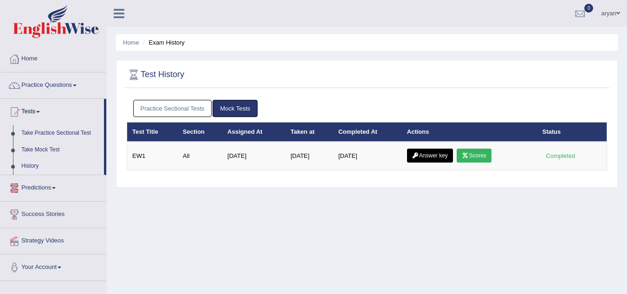
click at [177, 111] on link "Practice Sectional Tests" at bounding box center [172, 108] width 79 height 17
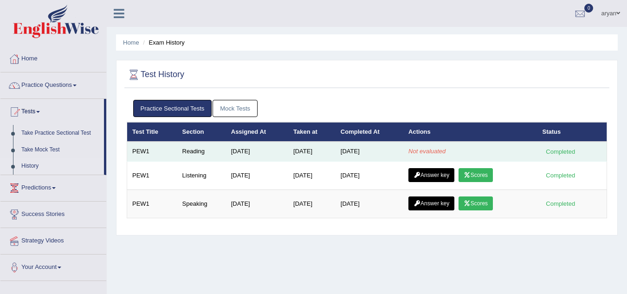
click at [575, 152] on div "Completed" at bounding box center [561, 152] width 36 height 10
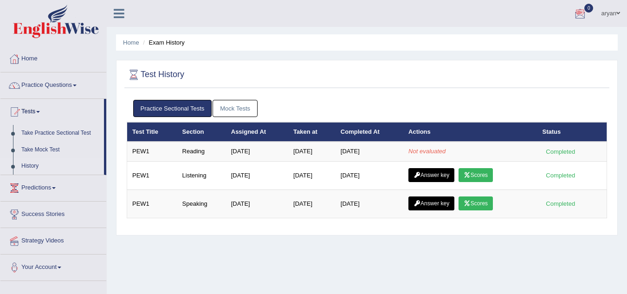
click at [583, 8] on div at bounding box center [581, 14] width 14 height 14
click at [551, 39] on div "See All Alerts" at bounding box center [525, 39] width 124 height 10
click at [579, 12] on div at bounding box center [581, 14] width 14 height 14
click at [528, 36] on strong "See All Alerts" at bounding box center [522, 38] width 41 height 7
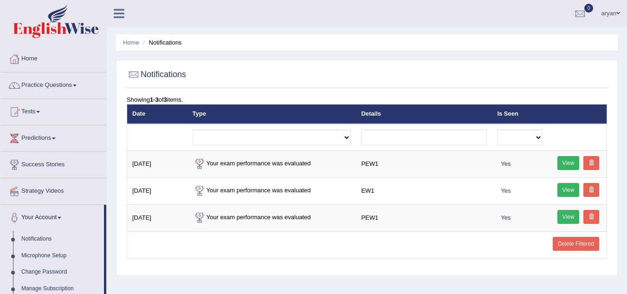
click at [46, 252] on link "Microphone Setup" at bounding box center [60, 256] width 87 height 17
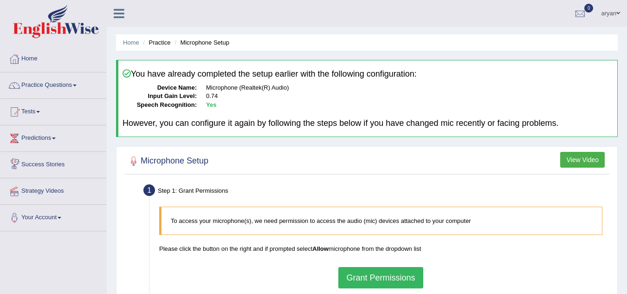
click at [39, 174] on link "Success Stories" at bounding box center [53, 163] width 106 height 23
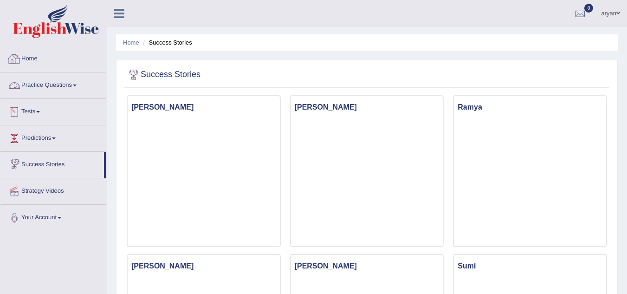
click at [37, 55] on link "Home" at bounding box center [53, 57] width 106 height 23
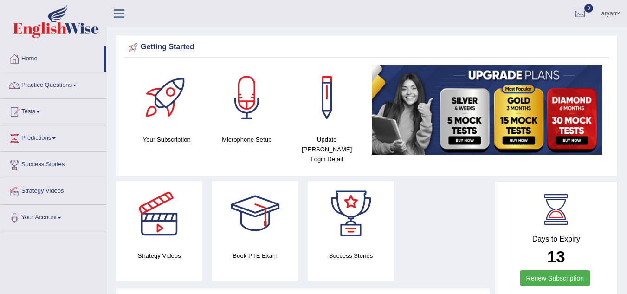
click at [264, 253] on div "Book PTE Exam" at bounding box center [255, 231] width 86 height 100
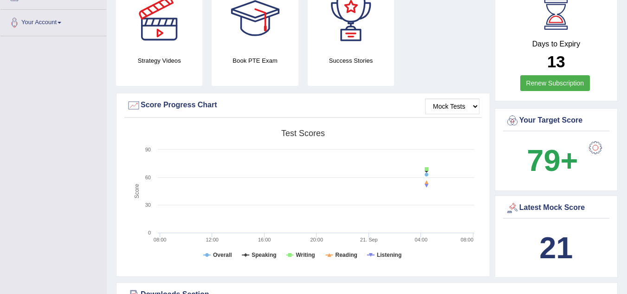
scroll to position [197, 0]
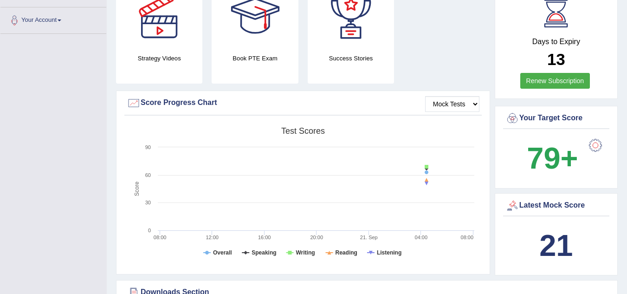
click at [563, 149] on b "79+" at bounding box center [552, 158] width 51 height 34
click at [425, 167] on icon at bounding box center [426, 167] width 9 height 0
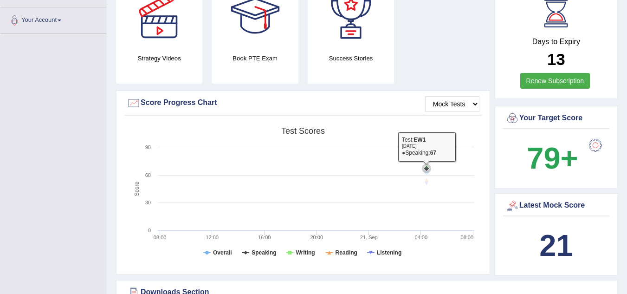
click at [426, 167] on icon at bounding box center [426, 167] width 9 height 0
drag, startPoint x: 426, startPoint y: 160, endPoint x: 445, endPoint y: 144, distance: 25.3
click at [445, 144] on icon "Created with Highcharts 7.1.2 Score Test scores Overall Speaking Writing Readin…" at bounding box center [303, 195] width 352 height 144
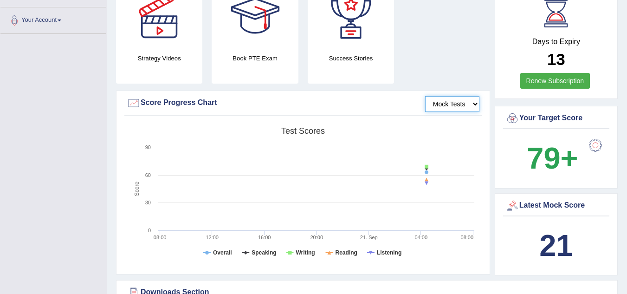
click at [472, 97] on select "Mock Tests" at bounding box center [452, 104] width 54 height 16
click at [425, 96] on select "Mock Tests" at bounding box center [452, 104] width 54 height 16
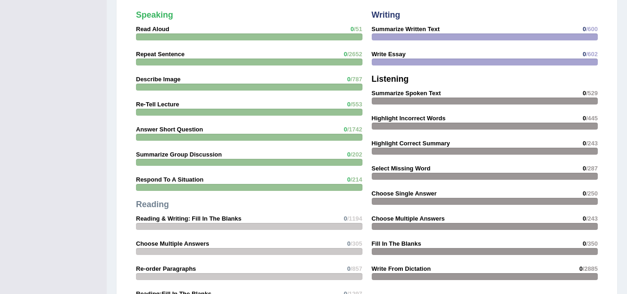
scroll to position [0, 0]
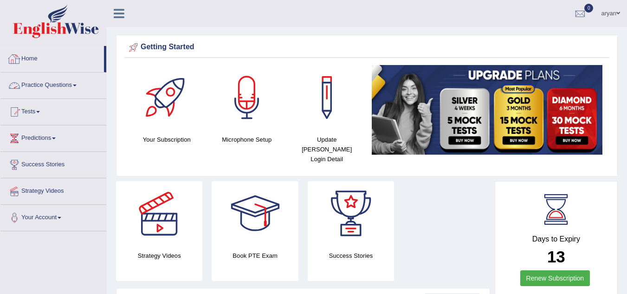
click at [25, 81] on link "Practice Questions" at bounding box center [53, 83] width 106 height 23
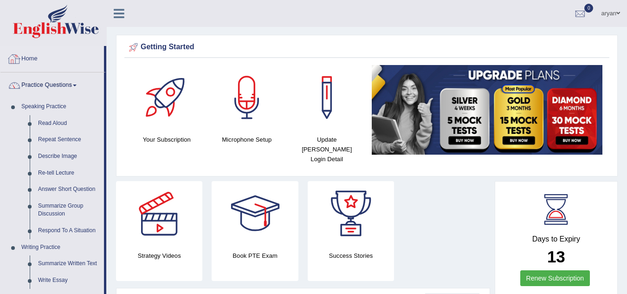
click at [39, 59] on link "Home" at bounding box center [52, 57] width 104 height 23
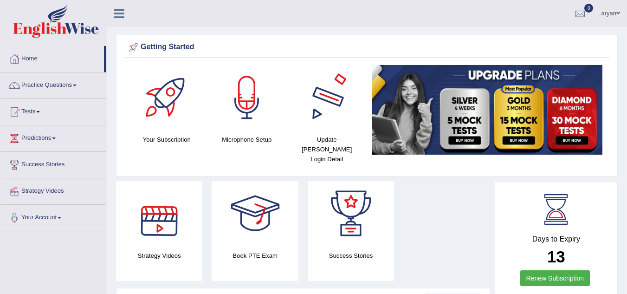
click at [327, 115] on div at bounding box center [326, 97] width 65 height 65
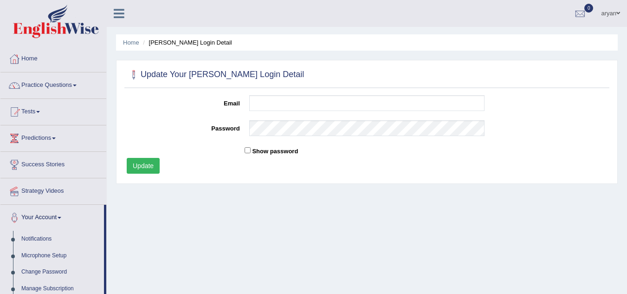
click at [601, 11] on link "aryan" at bounding box center [610, 12] width 33 height 24
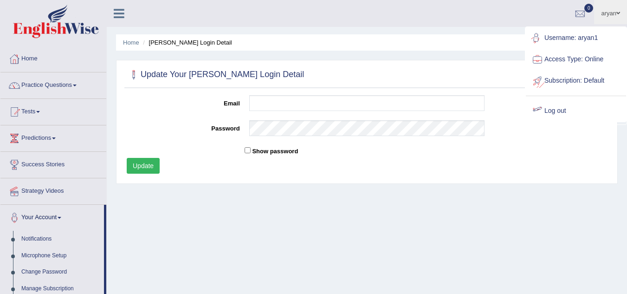
click at [534, 105] on div at bounding box center [538, 111] width 14 height 14
